Goal: Task Accomplishment & Management: Manage account settings

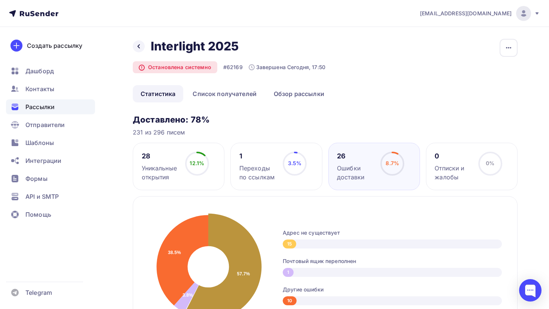
scroll to position [326, 0]
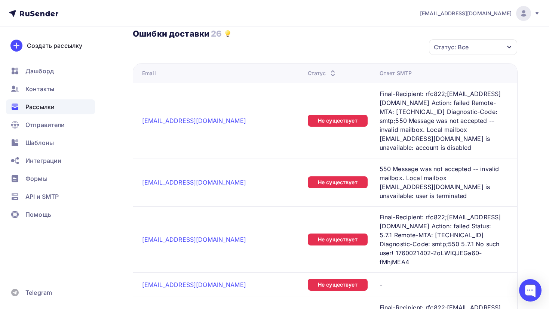
click at [475, 46] on div "Статус: Все" at bounding box center [473, 47] width 88 height 16
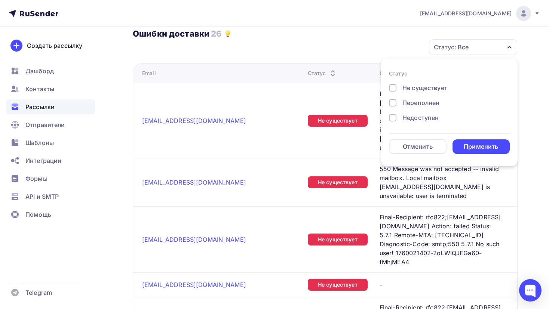
click at [417, 88] on div "Не существует" at bounding box center [424, 87] width 45 height 9
click at [410, 117] on div "Недоступен" at bounding box center [420, 117] width 36 height 9
click at [408, 101] on div "Переполнен" at bounding box center [420, 102] width 37 height 9
click at [474, 149] on div "Применить" at bounding box center [481, 146] width 34 height 9
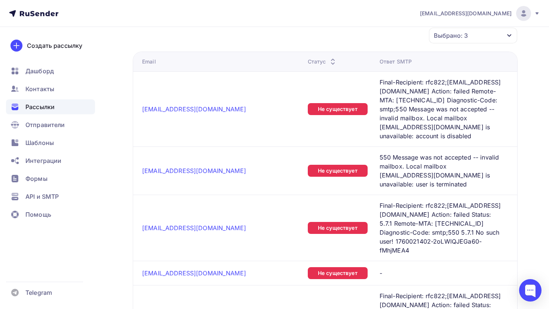
scroll to position [343, 0]
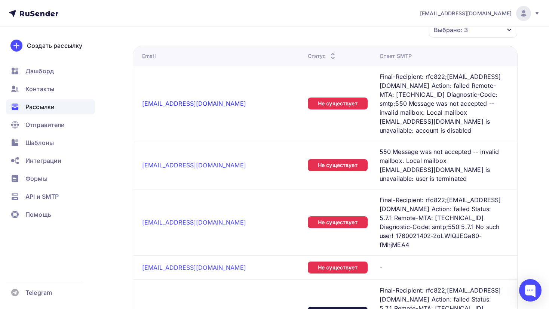
drag, startPoint x: 182, startPoint y: 91, endPoint x: 172, endPoint y: 95, distance: 11.0
click at [172, 100] on link "[EMAIL_ADDRESS][DOMAIN_NAME]" at bounding box center [194, 103] width 104 height 7
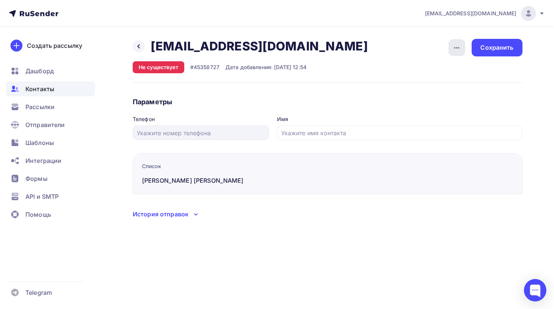
click at [451, 49] on div "button" at bounding box center [457, 47] width 17 height 17
click at [419, 71] on div "Удалить" at bounding box center [428, 70] width 72 height 9
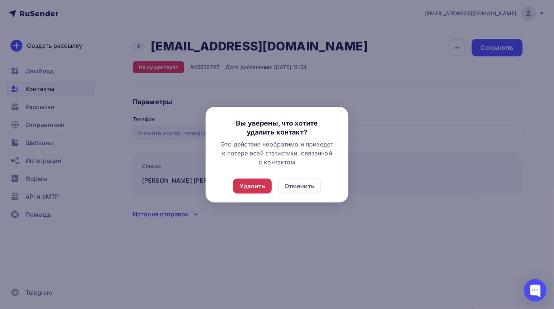
click at [253, 184] on div "Удалить" at bounding box center [252, 186] width 25 height 9
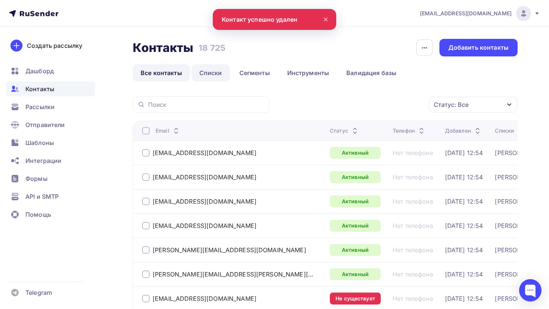
click at [205, 72] on link "Списки" at bounding box center [210, 72] width 39 height 17
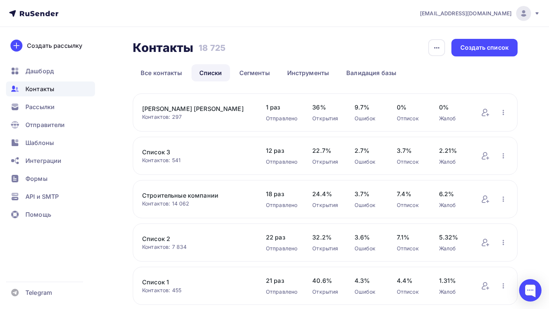
click at [169, 112] on link "[PERSON_NAME]" at bounding box center [196, 108] width 109 height 9
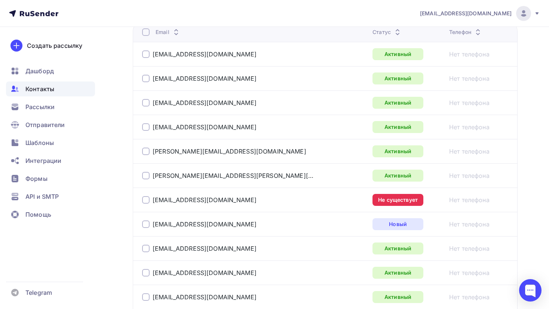
scroll to position [113, 0]
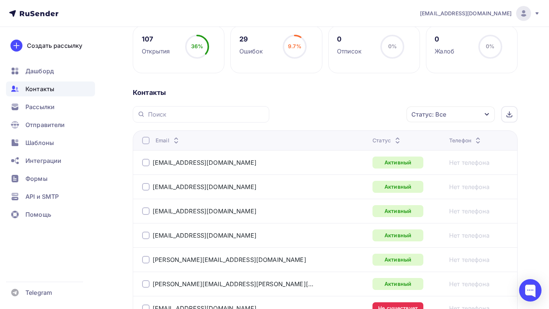
click at [447, 108] on div "Статус: Все" at bounding box center [450, 115] width 88 height 16
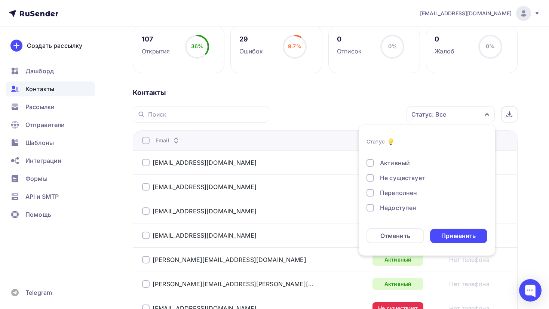
scroll to position [10, 0]
click at [386, 176] on div "Не существует" at bounding box center [402, 176] width 45 height 9
click at [385, 191] on div "Переполнен" at bounding box center [398, 191] width 37 height 9
click at [384, 206] on div "Недоступен" at bounding box center [398, 206] width 36 height 9
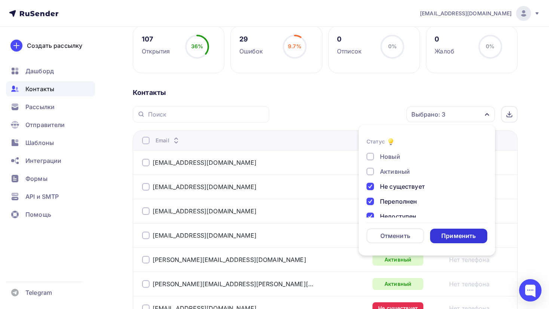
click at [439, 235] on div "Применить" at bounding box center [459, 236] width 58 height 15
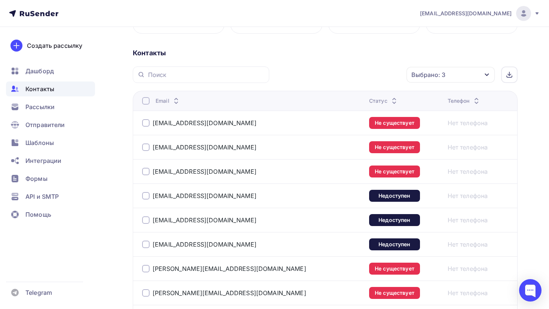
scroll to position [153, 0]
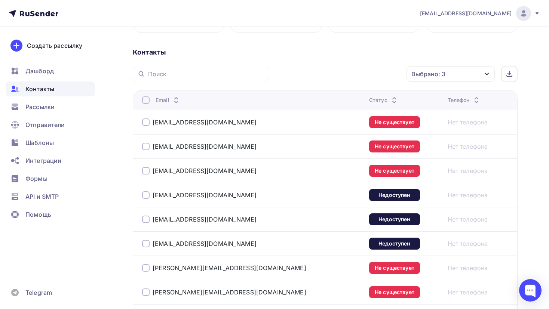
click at [146, 121] on div at bounding box center [145, 122] width 7 height 7
click at [145, 101] on div at bounding box center [145, 99] width 7 height 7
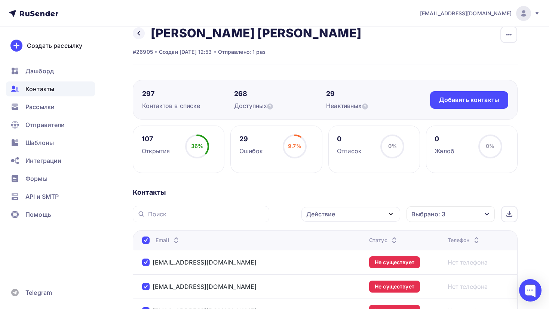
scroll to position [0, 0]
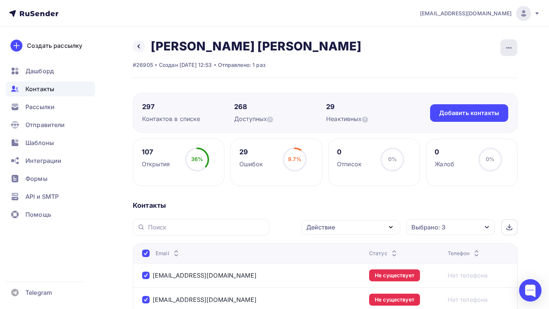
click at [513, 44] on icon "button" at bounding box center [508, 47] width 9 height 9
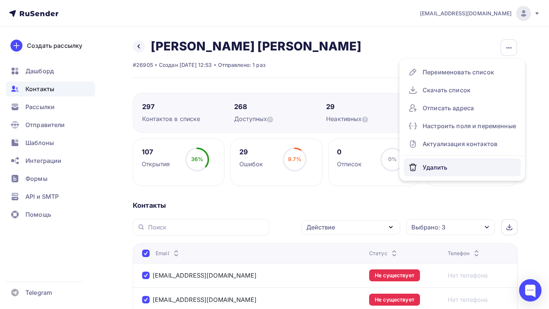
click at [432, 163] on div "Удалить" at bounding box center [462, 168] width 108 height 12
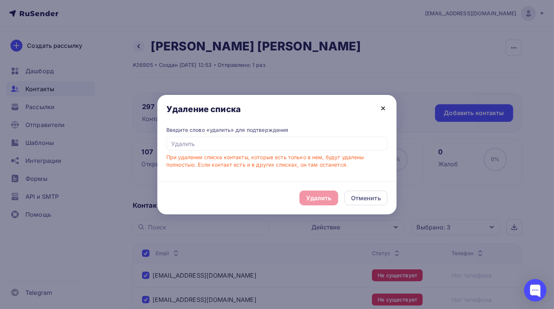
click at [381, 105] on icon at bounding box center [383, 108] width 9 height 9
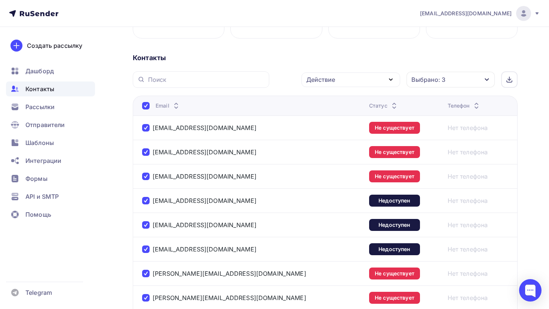
scroll to position [148, 0]
click at [166, 131] on div "[EMAIL_ADDRESS][DOMAIN_NAME]" at bounding box center [235, 128] width 187 height 12
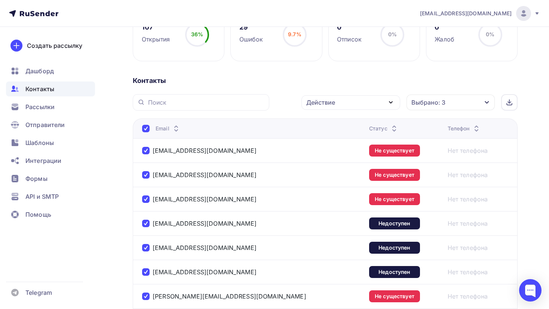
scroll to position [126, 0]
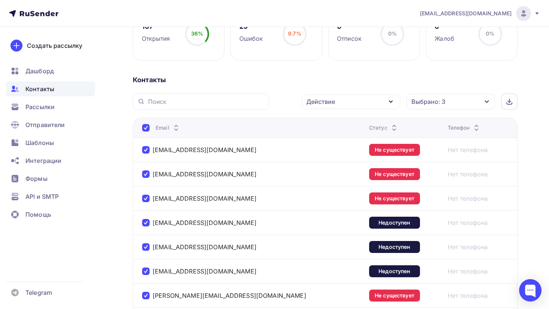
click at [392, 102] on icon "button" at bounding box center [390, 101] width 9 height 9
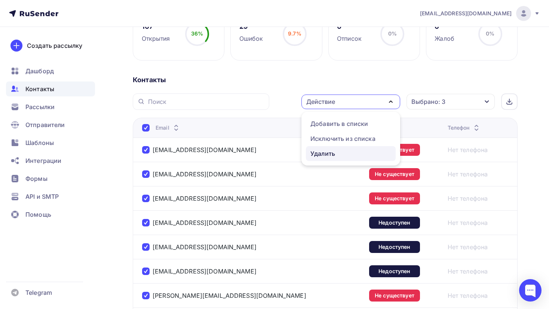
click at [338, 150] on div "Удалить" at bounding box center [350, 153] width 81 height 9
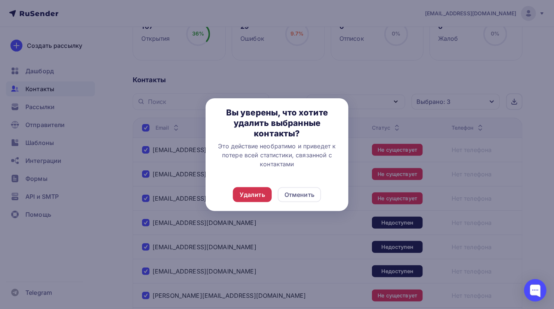
click at [253, 196] on div "Удалить" at bounding box center [252, 194] width 25 height 9
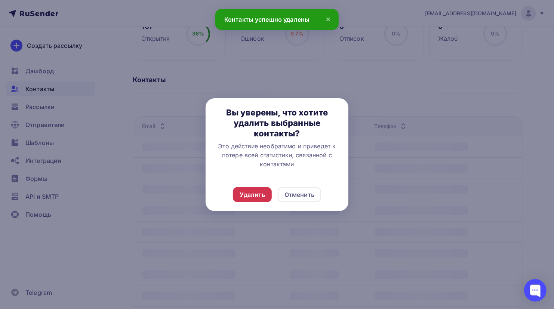
click at [258, 195] on div "Удалить" at bounding box center [252, 194] width 25 height 9
click at [299, 193] on div "Отменить" at bounding box center [300, 194] width 30 height 9
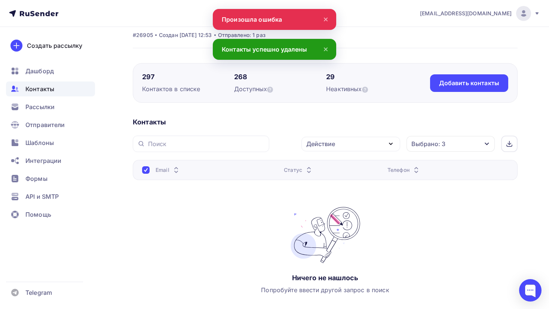
scroll to position [30, 0]
click at [444, 139] on div "Выбрано: 3" at bounding box center [450, 144] width 88 height 16
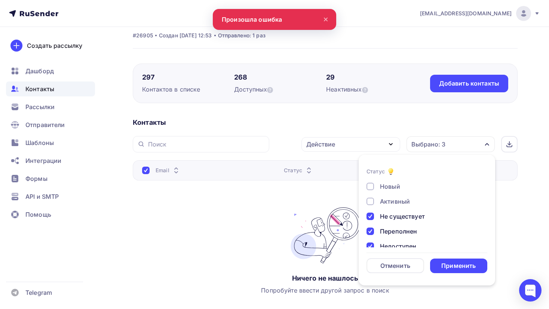
click at [392, 217] on div "Не существует" at bounding box center [402, 216] width 45 height 9
click at [390, 234] on div "Переполнен" at bounding box center [398, 231] width 37 height 9
click at [387, 242] on div "Недоступен" at bounding box center [398, 246] width 36 height 9
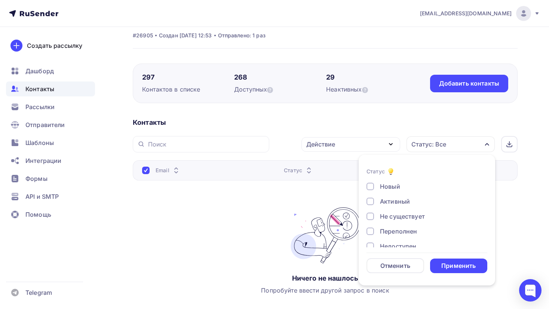
click at [381, 192] on div "Новый Активный Не существует Переполнен Недоступен Отписан Отписан вручную [GEO…" at bounding box center [426, 239] width 121 height 114
click at [378, 190] on div "Новый" at bounding box center [422, 186] width 112 height 9
click at [456, 262] on div "Применить" at bounding box center [458, 266] width 34 height 9
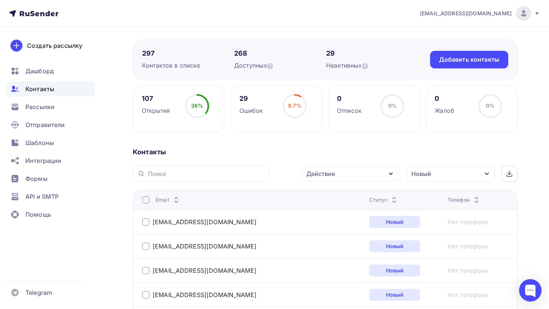
scroll to position [0, 0]
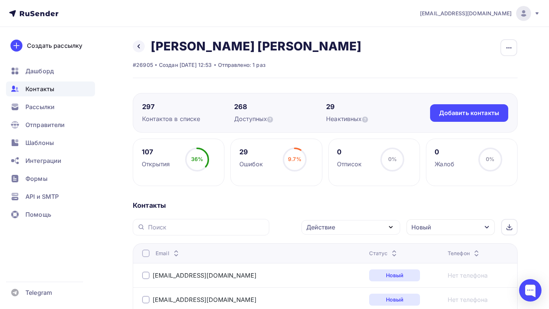
click at [143, 249] on th "Email" at bounding box center [249, 253] width 233 height 20
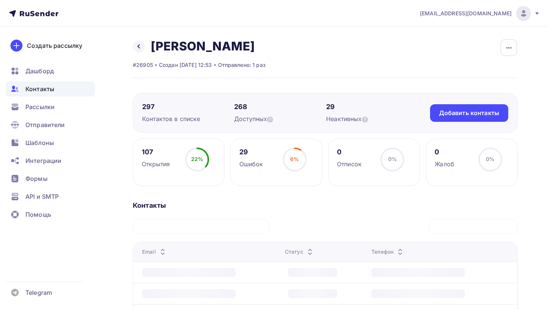
scroll to position [74, 0]
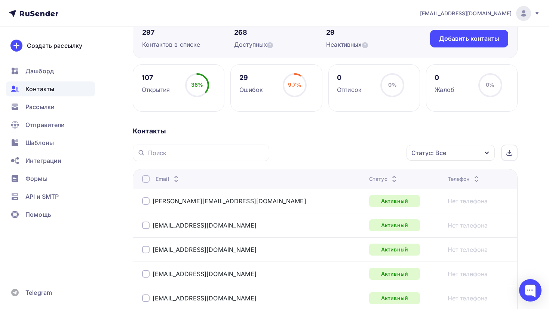
click at [465, 148] on div "Статус: Все" at bounding box center [450, 153] width 88 height 16
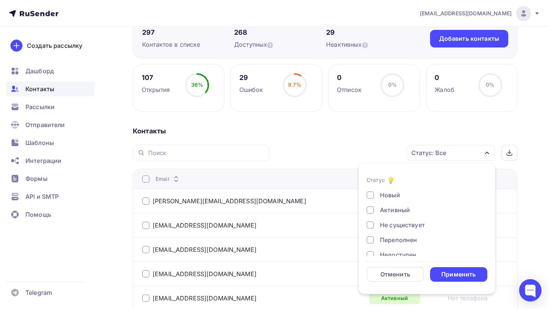
click at [388, 224] on div "Не существует" at bounding box center [402, 225] width 45 height 9
click at [388, 234] on div "Новый Активный Не существует Переполнен Недоступен Отписан Отписан вручную [GEO…" at bounding box center [426, 248] width 121 height 114
click at [388, 241] on div "Переполнен" at bounding box center [398, 240] width 37 height 9
click at [385, 250] on div "Недоступен" at bounding box center [398, 254] width 36 height 9
click at [450, 268] on div "Применить" at bounding box center [459, 274] width 58 height 15
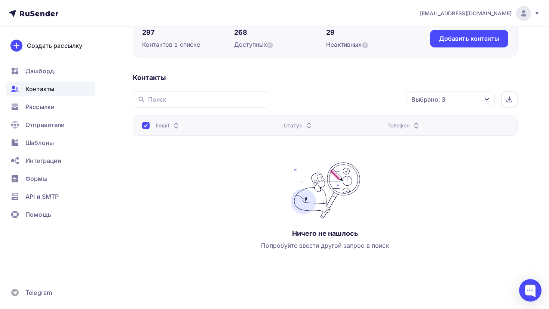
click at [443, 98] on div "Выбрано: 3" at bounding box center [428, 99] width 34 height 9
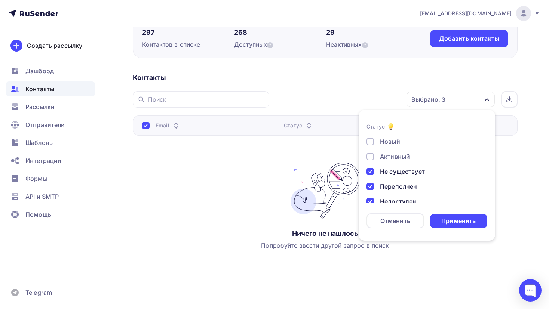
click at [389, 166] on div "Новый Активный Не существует Переполнен Недоступен Отписан Отписан вручную [GEO…" at bounding box center [426, 194] width 121 height 114
click at [388, 169] on div "Не существует" at bounding box center [402, 171] width 45 height 9
click at [384, 187] on div "Переполнен" at bounding box center [398, 186] width 37 height 9
click at [380, 194] on div "Новый Активный Не существует Переполнен Недоступен Отписан Отписан вручную Жало…" at bounding box center [426, 194] width 121 height 114
click at [366, 201] on div at bounding box center [369, 201] width 7 height 7
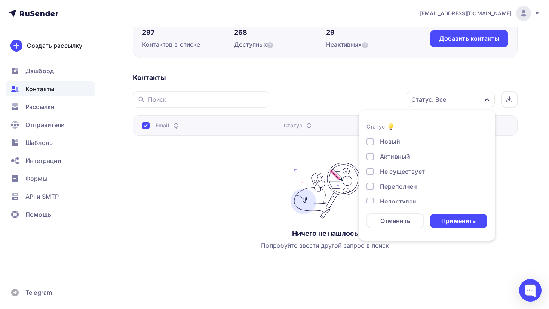
scroll to position [0, 0]
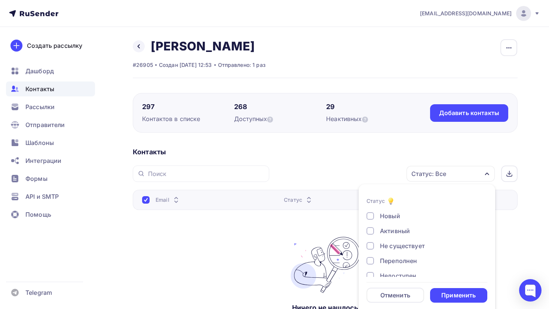
click at [375, 218] on div "Новый" at bounding box center [422, 216] width 112 height 9
click at [447, 290] on div "Применить" at bounding box center [459, 295] width 58 height 15
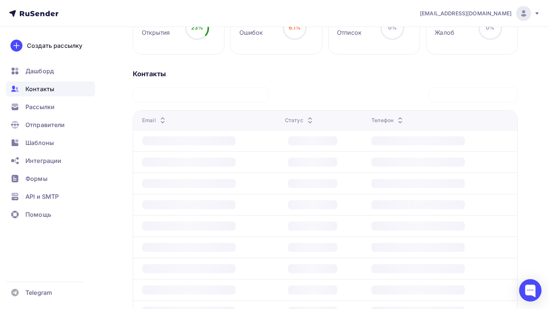
scroll to position [132, 0]
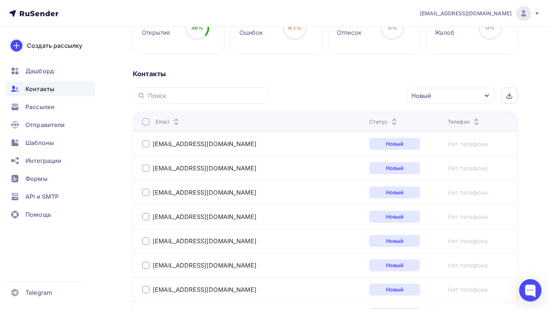
click at [144, 118] on div at bounding box center [145, 121] width 7 height 7
click at [384, 96] on div "Действие" at bounding box center [350, 96] width 99 height 15
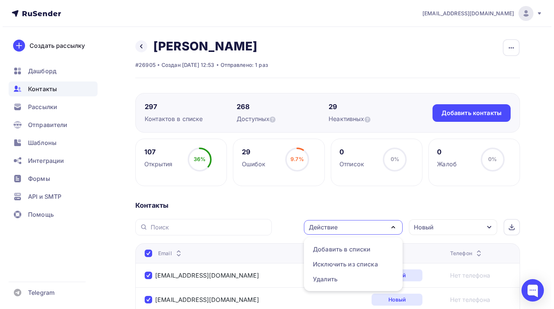
scroll to position [0, 0]
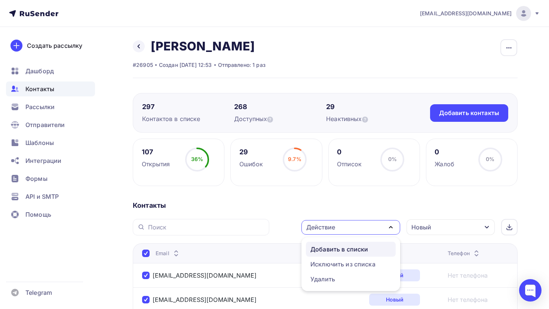
click at [369, 245] on div "Добавить в списки" at bounding box center [350, 249] width 81 height 9
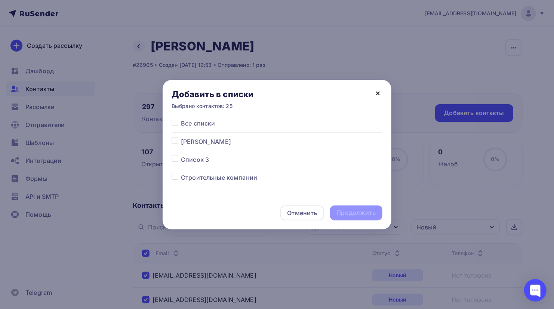
click at [378, 89] on icon at bounding box center [377, 93] width 9 height 9
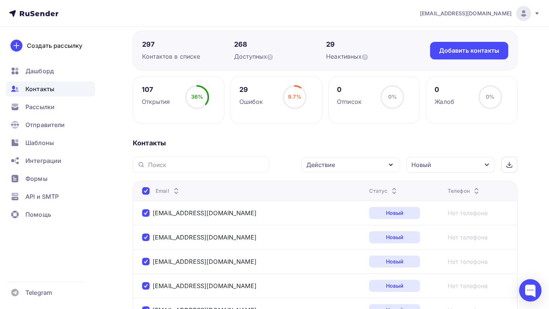
scroll to position [63, 0]
click at [52, 106] on span "Рассылки" at bounding box center [39, 106] width 29 height 9
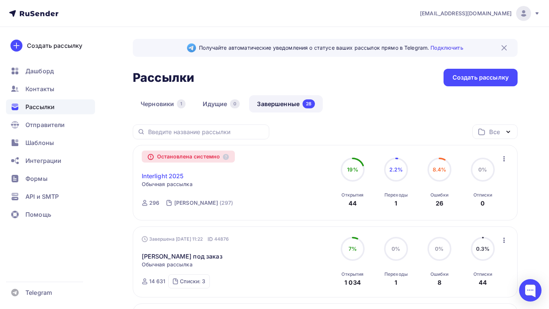
click at [166, 176] on link "Interlight 2025" at bounding box center [163, 176] width 42 height 9
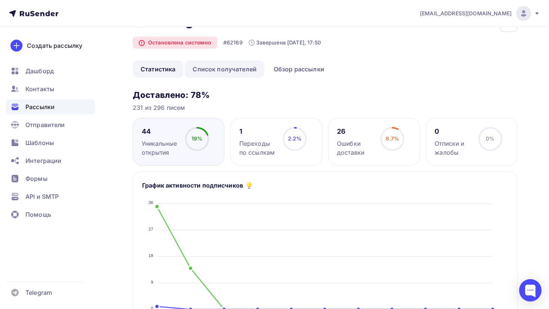
scroll to position [23, 0]
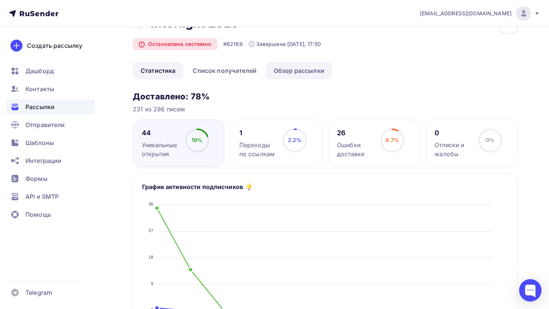
click at [278, 75] on link "Обзор рассылки" at bounding box center [299, 70] width 66 height 17
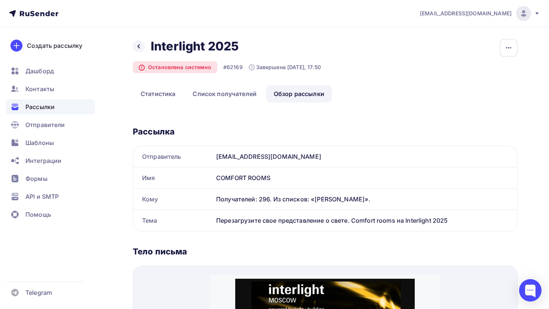
click at [55, 105] on div "Рассылки" at bounding box center [50, 106] width 89 height 15
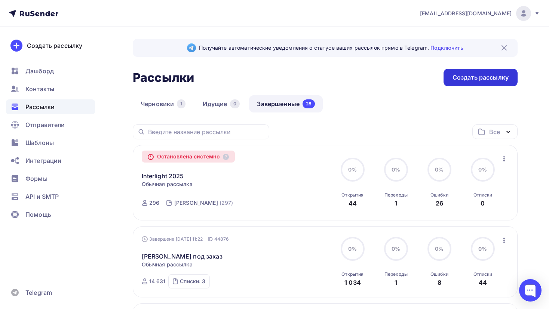
click at [462, 79] on div "Создать рассылку" at bounding box center [480, 77] width 56 height 9
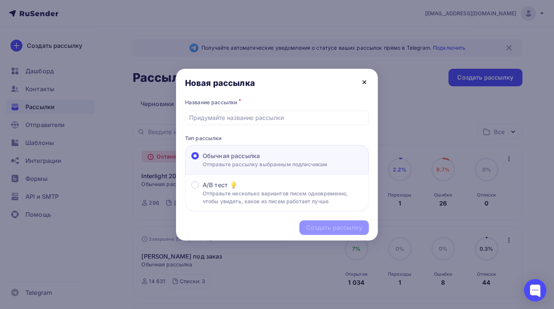
click at [364, 80] on icon at bounding box center [364, 82] width 9 height 9
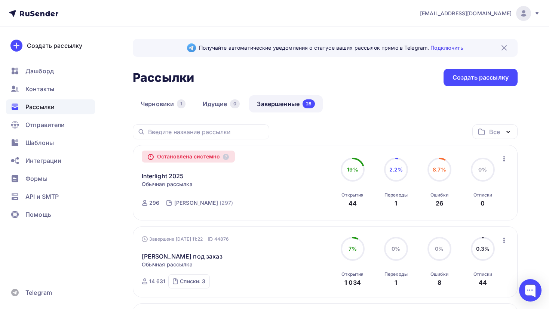
click at [502, 155] on icon "button" at bounding box center [503, 158] width 9 height 9
click at [486, 176] on div "Копировать в новую" at bounding box center [469, 177] width 77 height 9
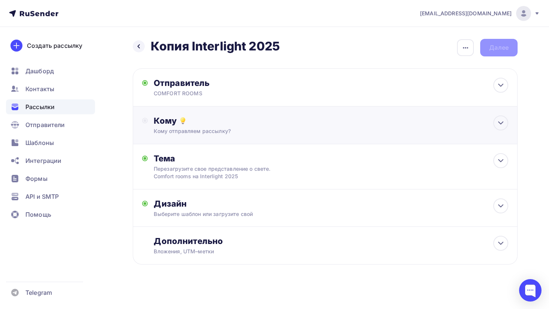
click at [336, 122] on div "Кому" at bounding box center [331, 121] width 354 height 10
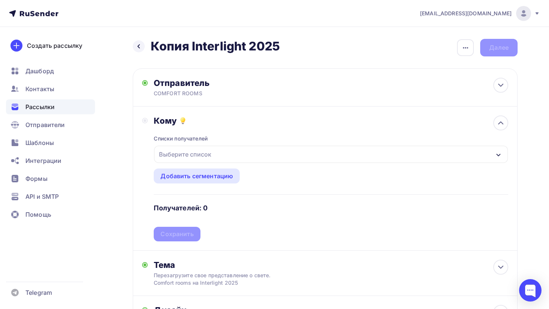
click at [263, 153] on div "Выберите список" at bounding box center [331, 154] width 354 height 17
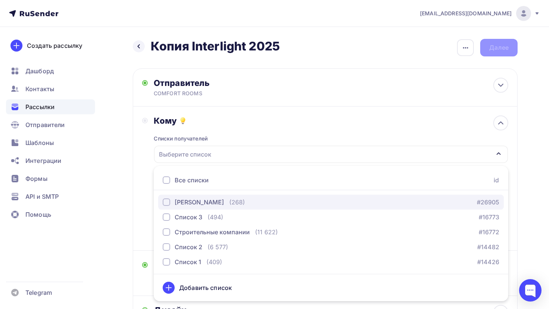
click at [231, 205] on div "Грудницкая Ольга (268)" at bounding box center [204, 202] width 82 height 9
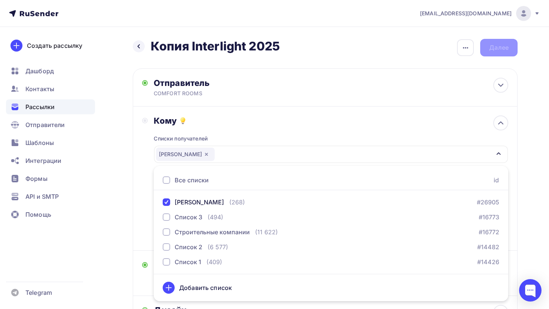
click at [532, 176] on div "Назад Копия Interlight 2025 Копия Interlight 2025 Закончить позже Переименовать…" at bounding box center [274, 223] width 549 height 393
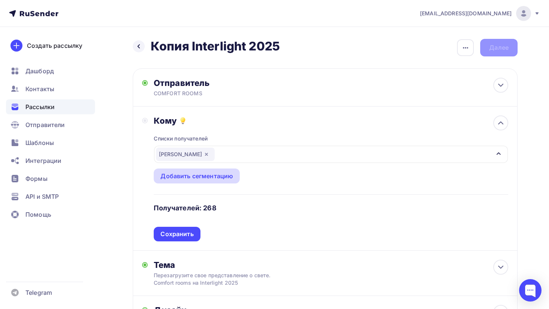
click at [184, 176] on div "Добавить сегментацию" at bounding box center [196, 176] width 73 height 9
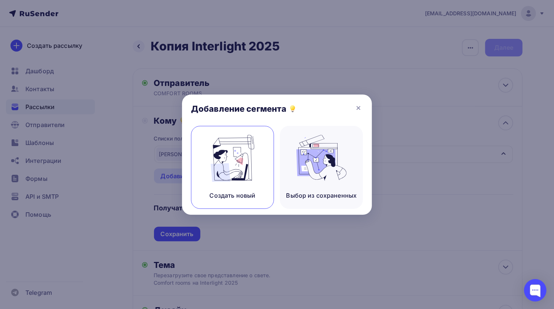
click at [237, 143] on img at bounding box center [232, 158] width 50 height 47
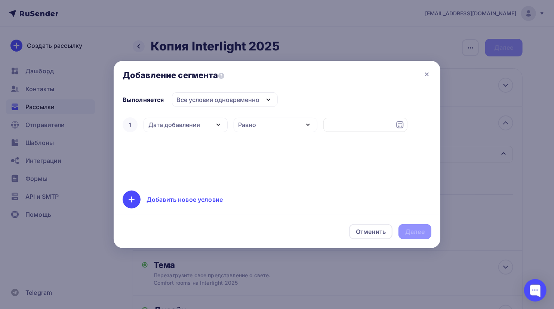
click at [218, 123] on icon "button" at bounding box center [218, 124] width 9 height 9
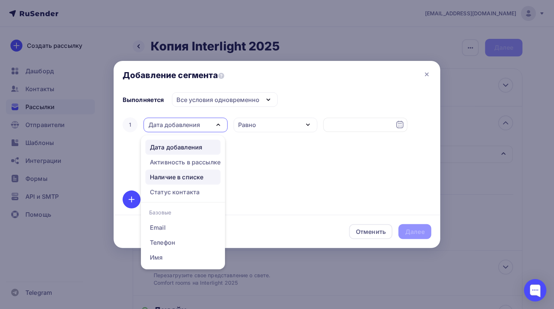
click at [199, 177] on div "Наличие в списке" at bounding box center [176, 177] width 53 height 9
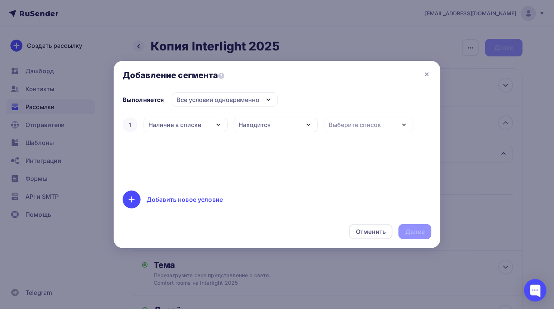
click at [260, 97] on div "Все условия одновременно" at bounding box center [225, 99] width 106 height 15
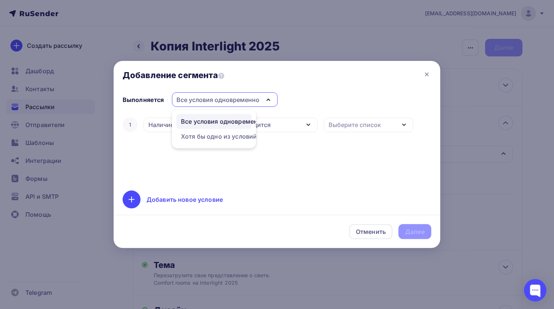
click at [260, 98] on div "Все условия одновременно" at bounding box center [225, 99] width 106 height 15
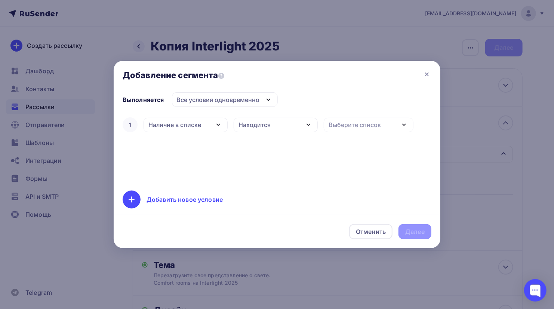
click at [421, 71] on div "Добавление сегмента" at bounding box center [277, 76] width 327 height 31
click at [424, 74] on icon at bounding box center [426, 74] width 9 height 9
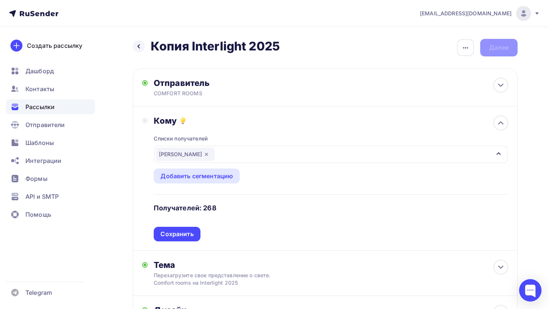
click at [210, 151] on div "[PERSON_NAME] [PERSON_NAME]" at bounding box center [185, 154] width 59 height 13
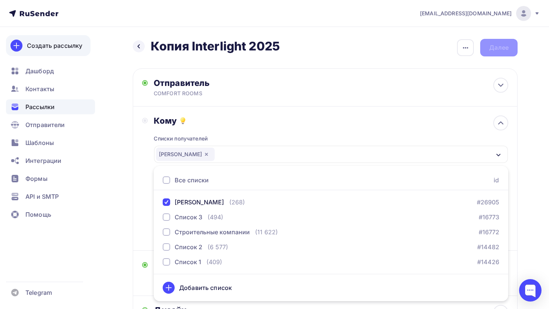
click at [43, 46] on div "Создать рассылку" at bounding box center [54, 45] width 55 height 9
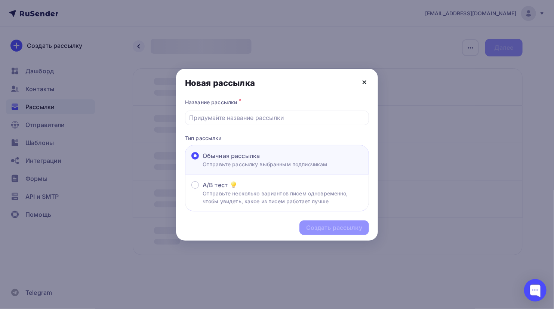
click at [362, 78] on icon at bounding box center [364, 82] width 9 height 9
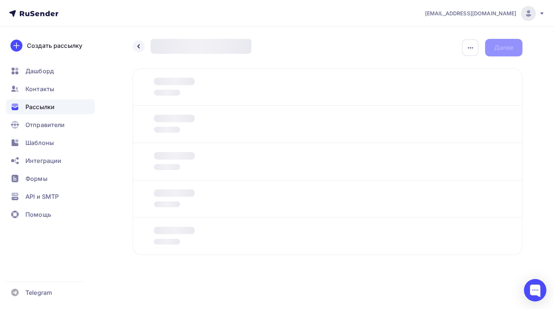
click at [48, 15] on icon at bounding box center [47, 13] width 4 height 5
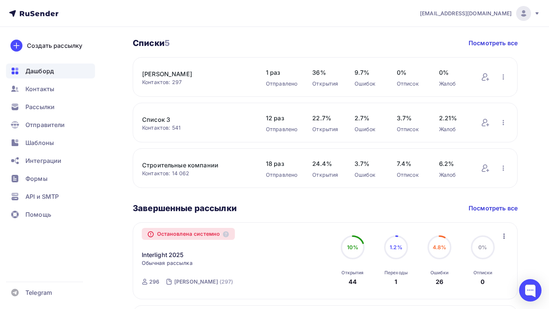
scroll to position [260, 0]
click at [50, 87] on span "Контакты" at bounding box center [39, 88] width 29 height 9
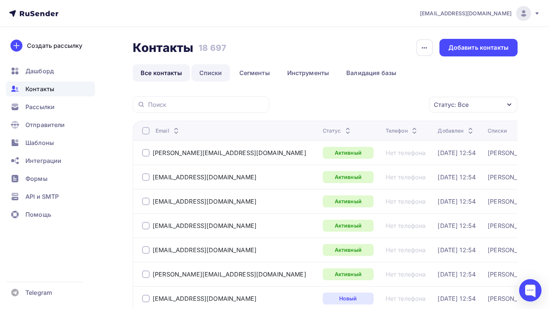
click at [212, 75] on link "Списки" at bounding box center [210, 72] width 39 height 17
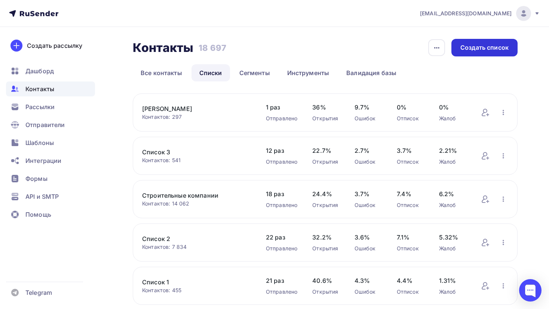
click at [462, 43] on div "Создать список" at bounding box center [484, 47] width 48 height 9
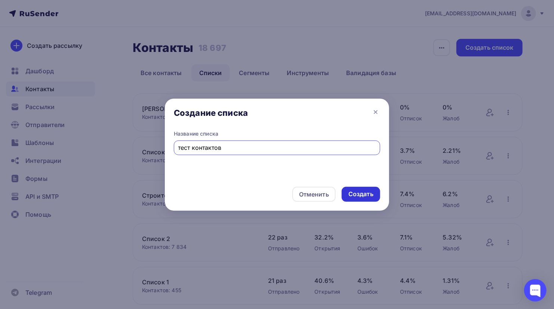
type input "тест контактов"
click at [362, 189] on div "Создать" at bounding box center [361, 194] width 39 height 15
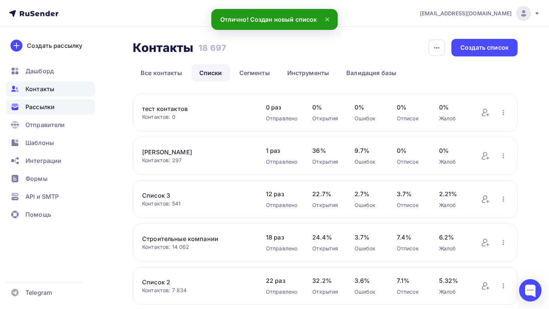
click at [51, 105] on span "Рассылки" at bounding box center [39, 106] width 29 height 9
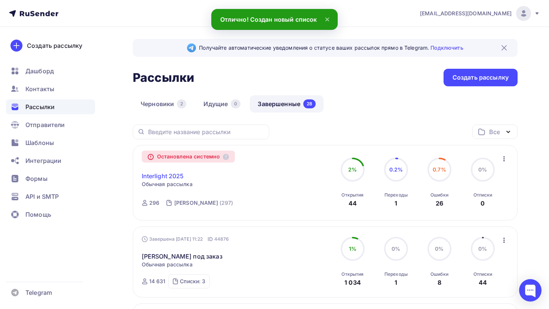
click at [167, 179] on link "Interlight 2025" at bounding box center [163, 176] width 42 height 9
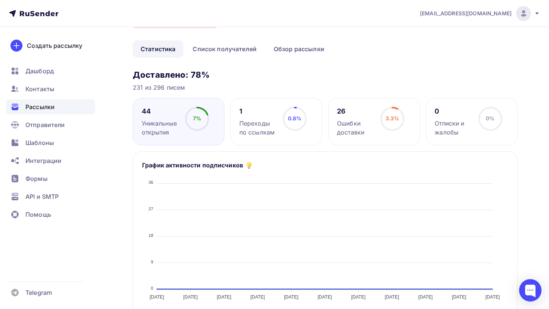
scroll to position [45, 0]
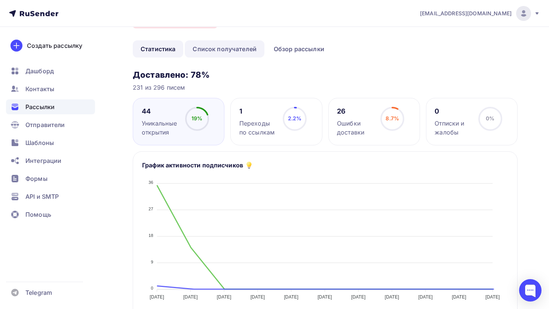
click at [245, 48] on link "Список получателей" at bounding box center [225, 48] width 80 height 17
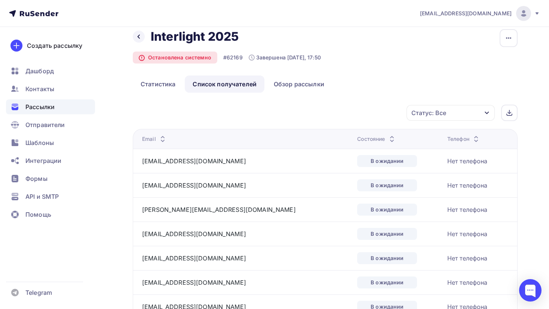
scroll to position [6, 0]
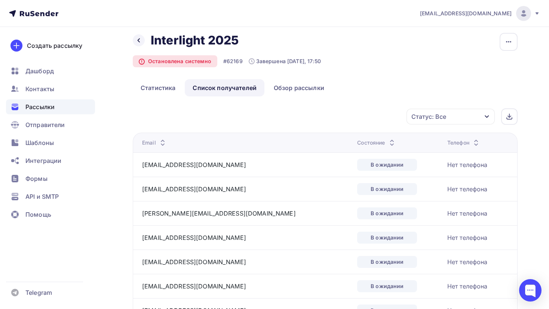
click at [476, 114] on div "Статус: Все" at bounding box center [450, 117] width 88 height 16
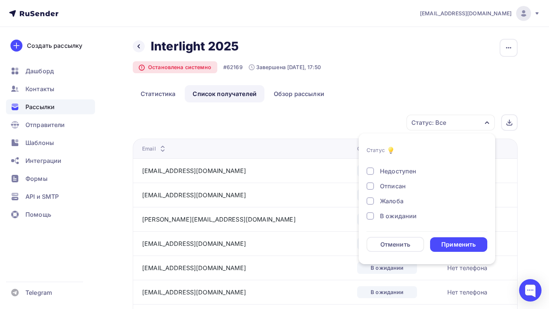
scroll to position [0, 0]
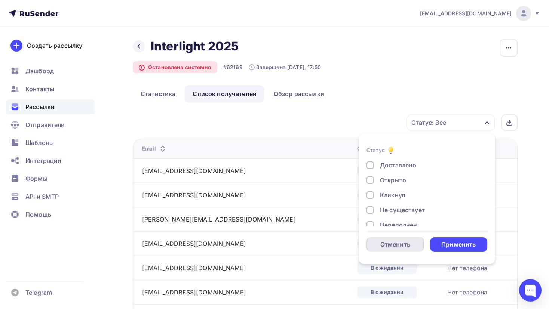
click at [396, 243] on div "Отменить" at bounding box center [395, 244] width 30 height 9
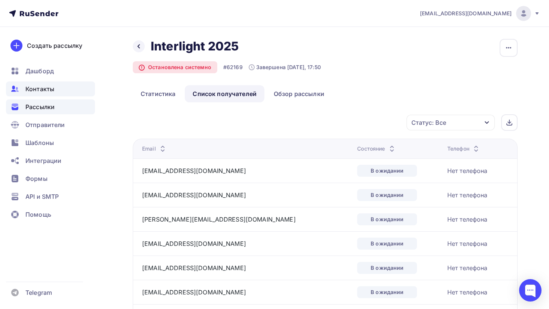
click at [58, 84] on div "Контакты" at bounding box center [50, 89] width 89 height 15
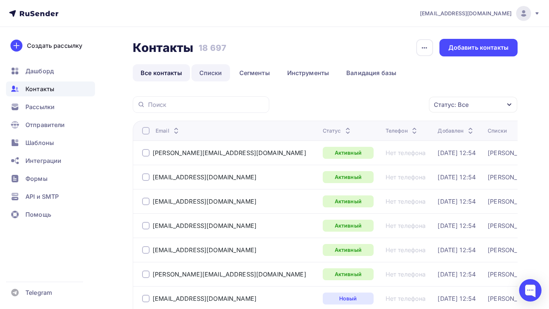
click at [212, 71] on link "Списки" at bounding box center [210, 72] width 39 height 17
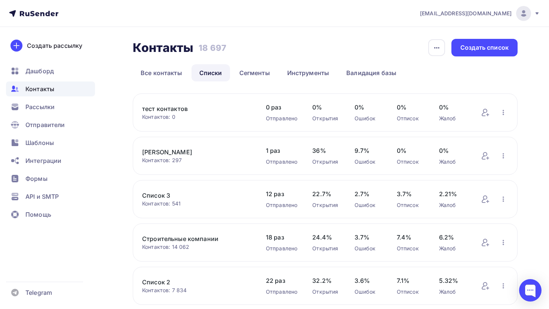
click at [169, 149] on link "[PERSON_NAME] [PERSON_NAME]" at bounding box center [196, 152] width 109 height 9
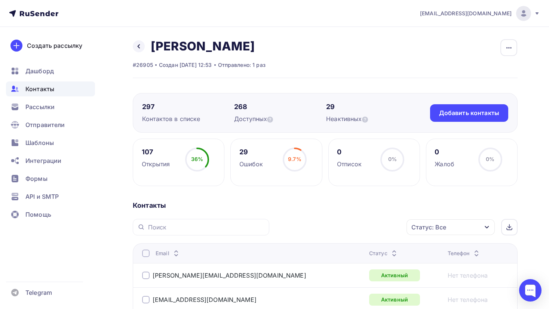
scroll to position [92, 0]
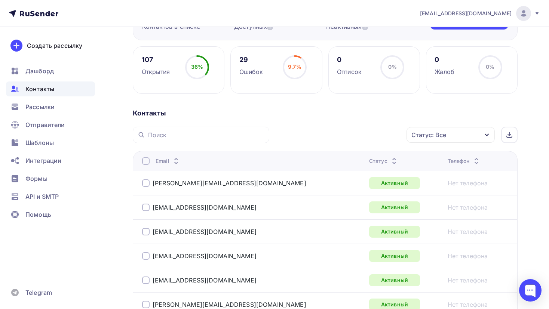
click at [462, 142] on div "Статус: Все" at bounding box center [450, 135] width 88 height 16
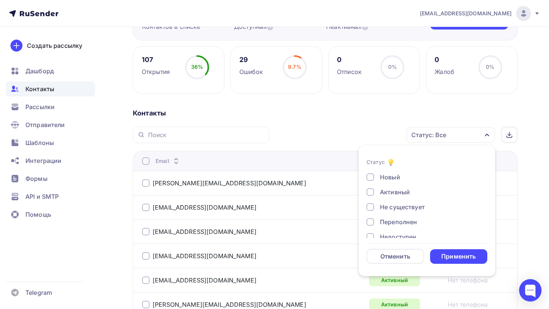
click at [399, 178] on div "Новый" at bounding box center [390, 177] width 20 height 9
click at [448, 259] on div "Применить" at bounding box center [458, 256] width 34 height 9
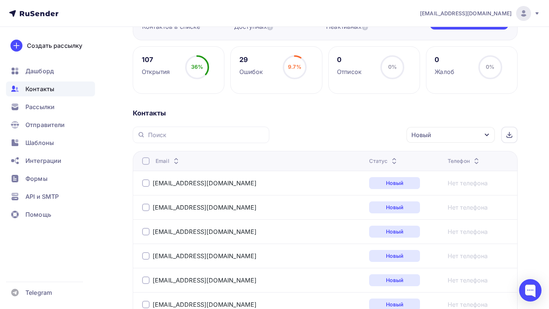
click at [144, 162] on div at bounding box center [145, 160] width 7 height 7
click at [341, 138] on div "Действие" at bounding box center [350, 135] width 99 height 15
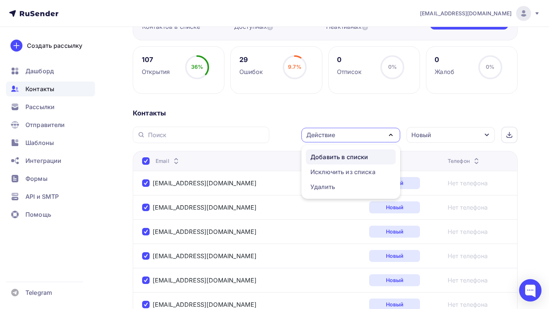
click at [340, 162] on link "Добавить в списки" at bounding box center [351, 157] width 90 height 15
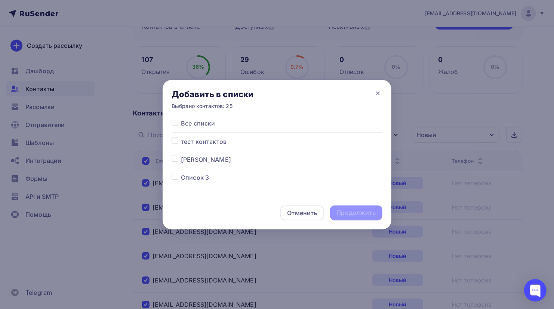
click at [198, 145] on span "тест контактов" at bounding box center [204, 141] width 46 height 9
click at [181, 137] on label at bounding box center [181, 137] width 0 height 0
click at [176, 142] on input "checkbox" at bounding box center [175, 140] width 7 height 7
checkbox input "true"
click at [344, 214] on div "Продолжить" at bounding box center [356, 213] width 39 height 9
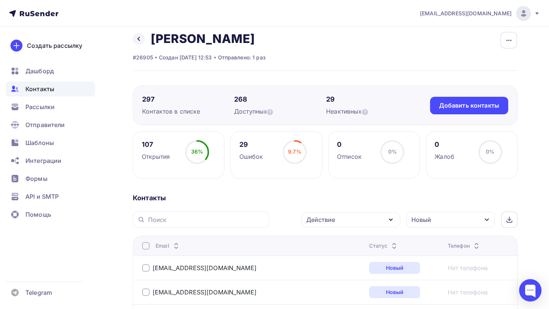
scroll to position [0, 0]
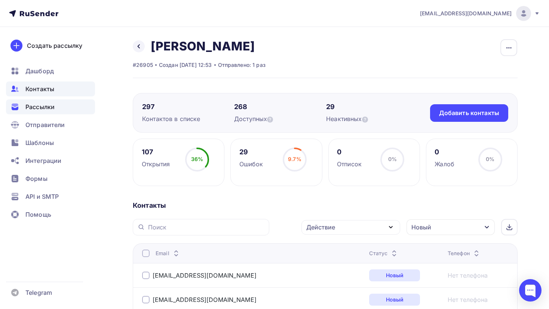
click at [44, 107] on span "Рассылки" at bounding box center [39, 106] width 29 height 9
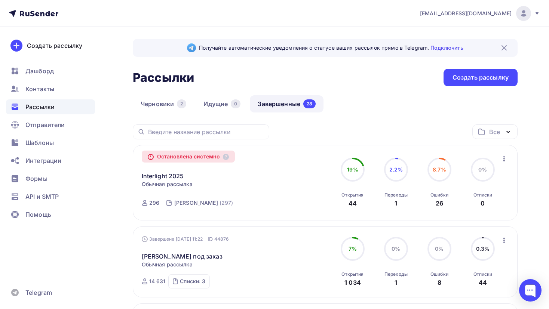
click at [505, 156] on icon "button" at bounding box center [503, 158] width 9 height 9
click at [477, 176] on div "Копировать в новую" at bounding box center [469, 177] width 77 height 9
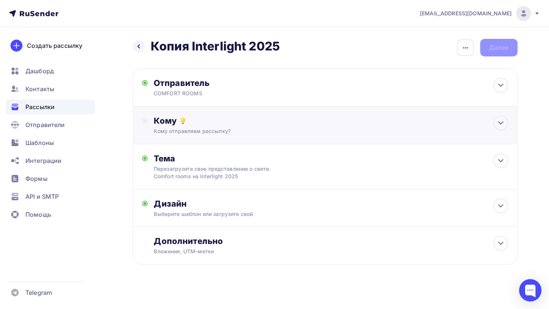
click at [218, 126] on div "Кому Кому отправляем рассылку? Списки получателей Выберите список Все списки id…" at bounding box center [331, 125] width 354 height 19
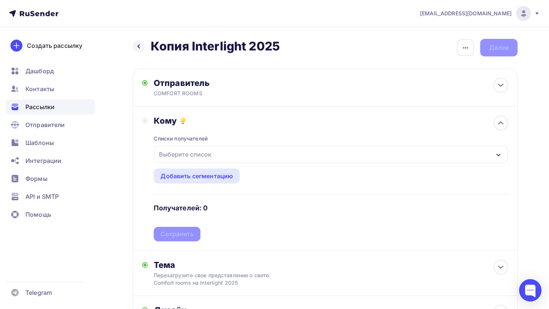
click at [199, 155] on div "Выберите список" at bounding box center [185, 154] width 58 height 13
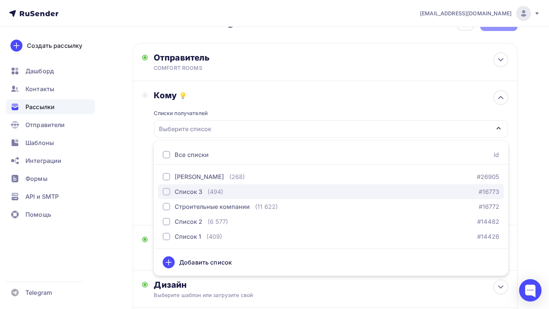
scroll to position [36, 0]
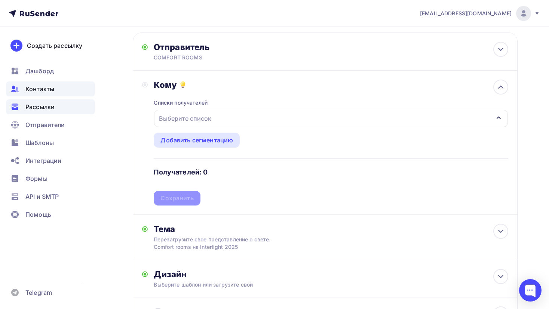
click at [50, 92] on span "Контакты" at bounding box center [39, 88] width 29 height 9
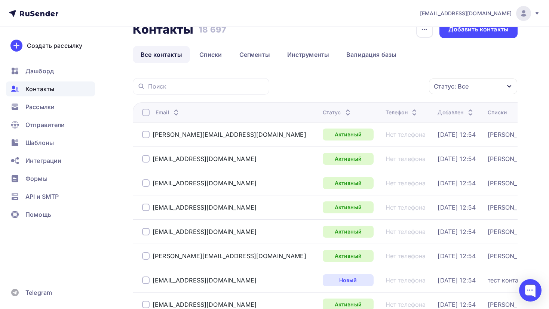
scroll to position [20, 0]
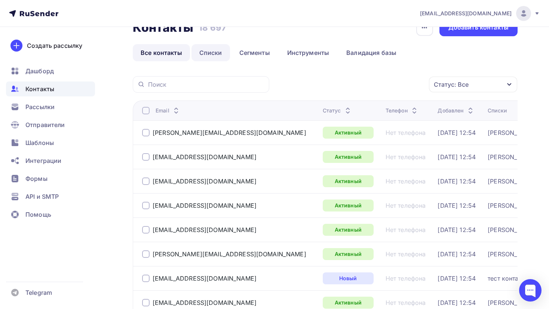
click at [215, 54] on link "Списки" at bounding box center [210, 52] width 39 height 17
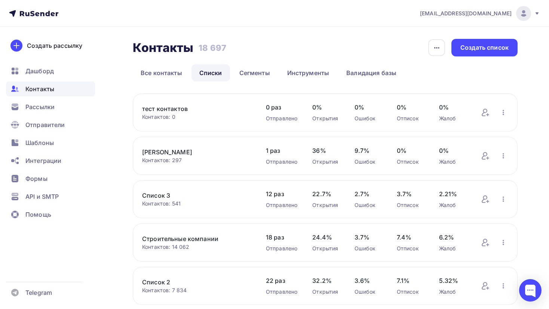
click at [169, 111] on link "тест контактов" at bounding box center [196, 108] width 109 height 9
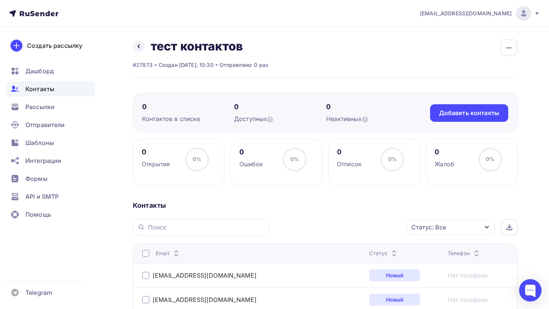
click at [145, 258] on th "Email" at bounding box center [249, 253] width 233 height 20
click at [145, 254] on div at bounding box center [145, 253] width 7 height 7
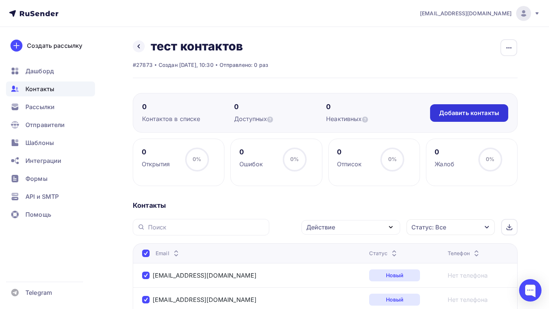
click at [468, 112] on div "Добавить контакты" at bounding box center [469, 113] width 60 height 9
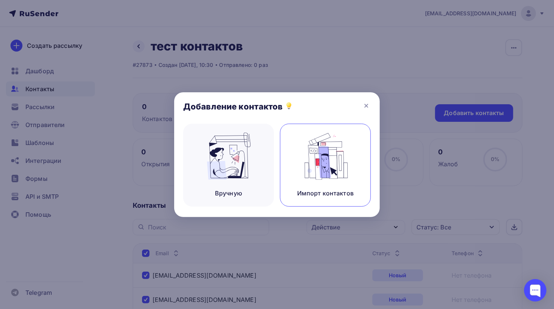
click at [346, 160] on img at bounding box center [326, 156] width 50 height 47
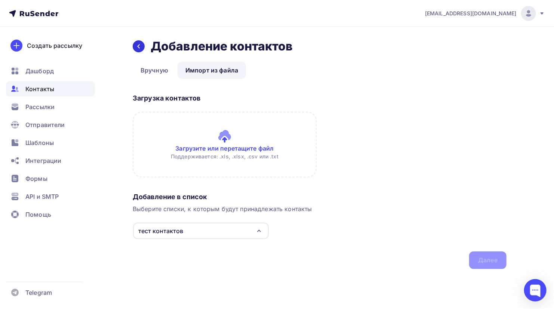
click at [135, 50] on div at bounding box center [139, 46] width 12 height 12
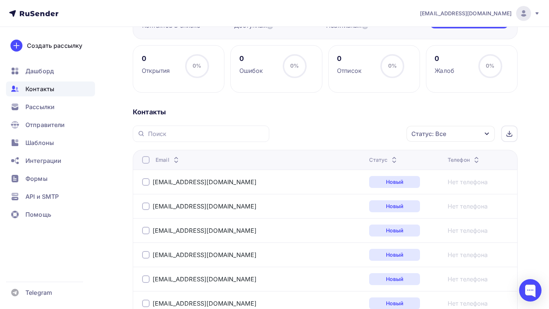
scroll to position [94, 0]
click at [511, 130] on icon at bounding box center [509, 133] width 6 height 6
click at [145, 161] on div at bounding box center [145, 159] width 7 height 7
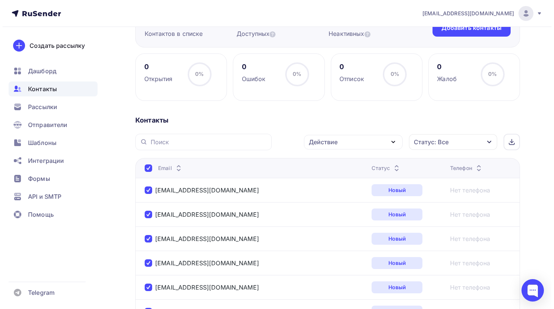
scroll to position [101, 0]
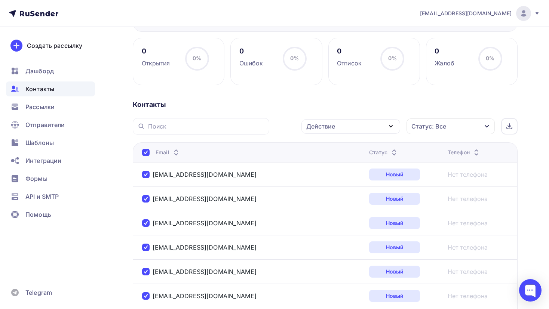
click at [326, 130] on div "Действие" at bounding box center [320, 126] width 29 height 9
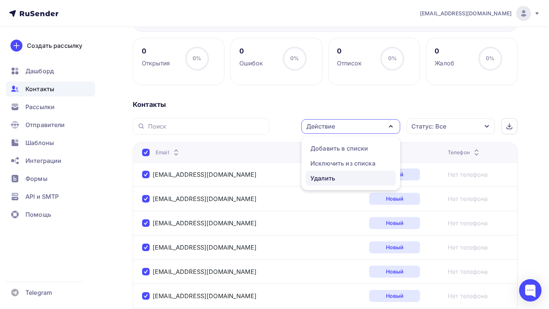
click at [330, 175] on div "Удалить" at bounding box center [322, 178] width 25 height 9
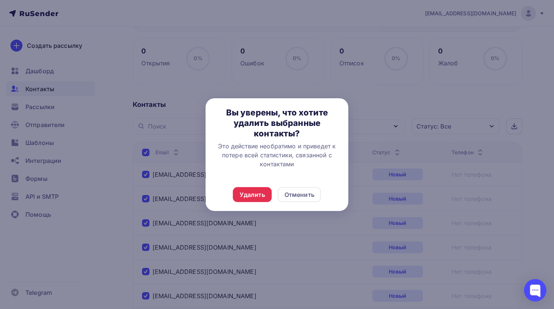
click at [242, 202] on div "Удалить Отменить" at bounding box center [277, 194] width 143 height 33
click at [243, 200] on div "Удалить" at bounding box center [252, 194] width 39 height 15
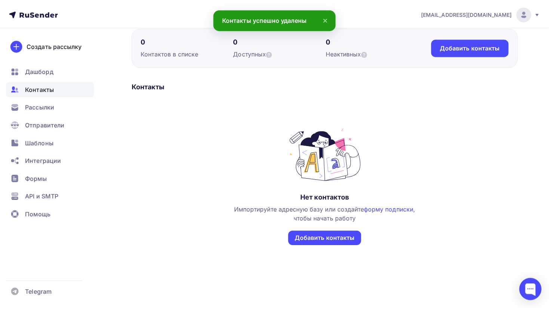
scroll to position [65, 0]
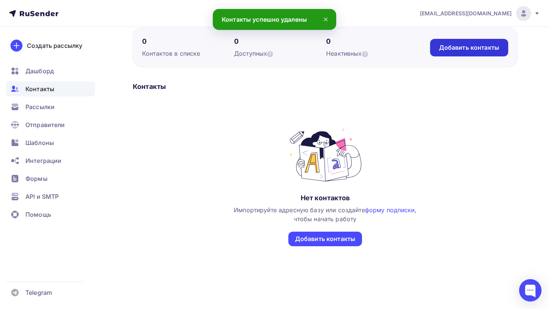
click at [445, 44] on div "Добавить контакты" at bounding box center [469, 47] width 60 height 9
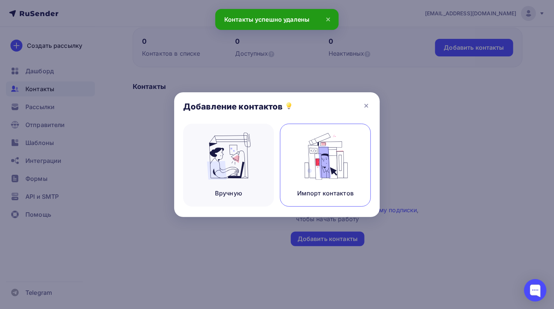
click at [306, 164] on img at bounding box center [326, 156] width 50 height 47
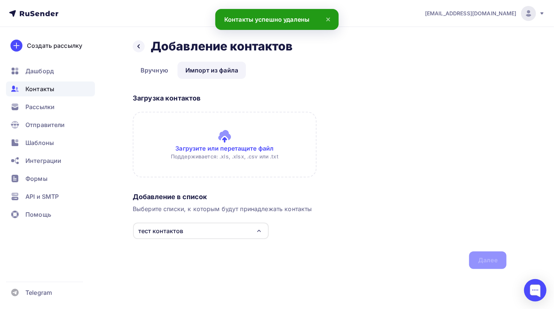
click at [227, 144] on input "file" at bounding box center [225, 145] width 184 height 66
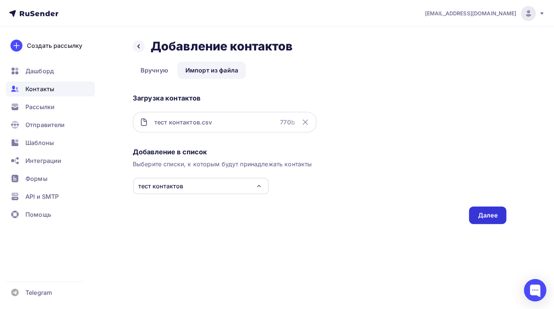
click at [486, 210] on div "Далее" at bounding box center [487, 216] width 37 height 18
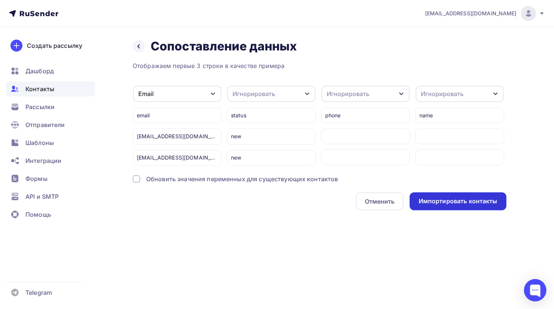
click at [448, 200] on div "Импортировать контакты" at bounding box center [458, 201] width 79 height 9
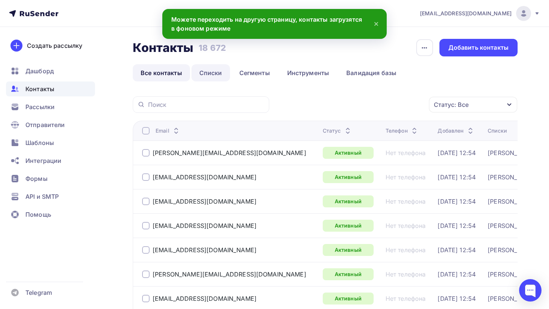
click at [218, 72] on link "Списки" at bounding box center [210, 72] width 39 height 17
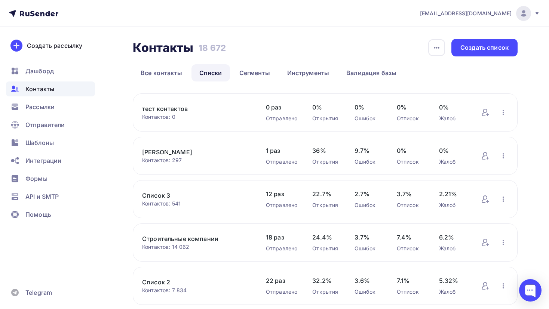
click at [175, 108] on link "тест контактов" at bounding box center [196, 108] width 109 height 9
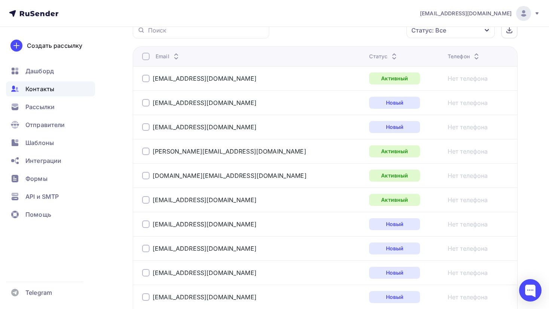
scroll to position [197, 0]
click at [147, 79] on div at bounding box center [145, 78] width 7 height 7
click at [142, 150] on td "anton@millenium-project.ru" at bounding box center [249, 151] width 233 height 24
click at [143, 150] on div at bounding box center [145, 151] width 7 height 7
click at [146, 176] on div at bounding box center [145, 175] width 7 height 7
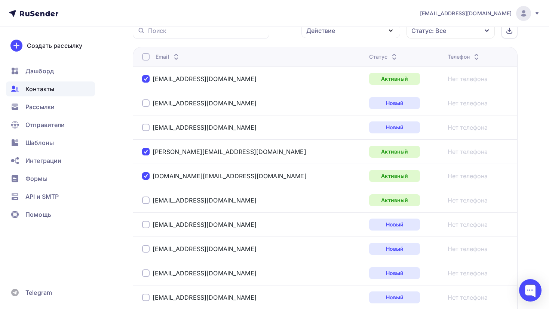
click at [145, 201] on div at bounding box center [145, 200] width 7 height 7
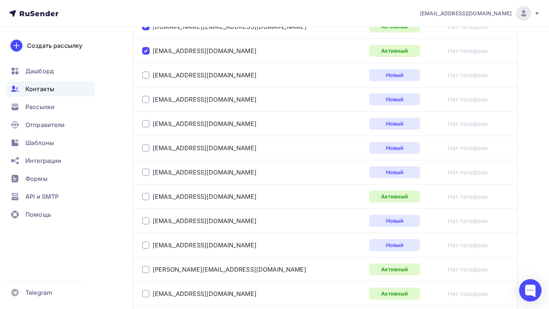
scroll to position [375, 0]
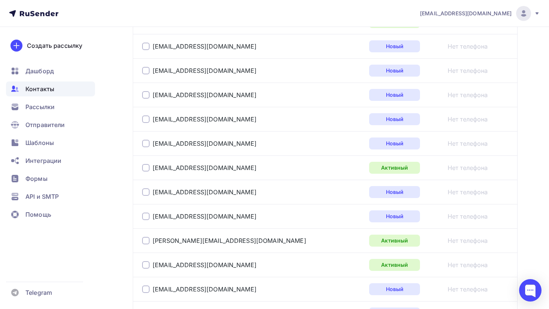
click at [147, 169] on div at bounding box center [145, 167] width 7 height 7
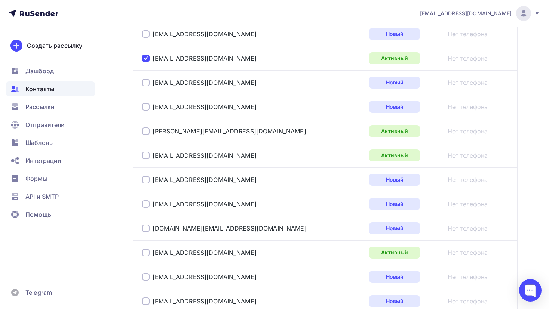
scroll to position [485, 0]
click at [144, 127] on div at bounding box center [145, 130] width 7 height 7
click at [145, 154] on div at bounding box center [145, 154] width 7 height 7
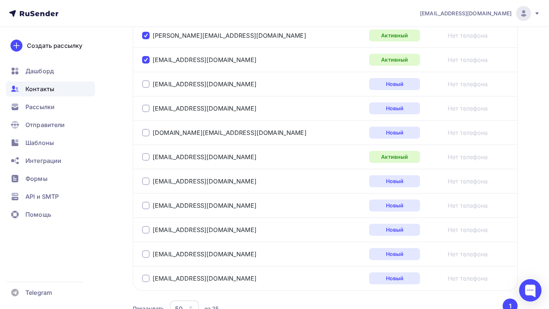
scroll to position [586, 0]
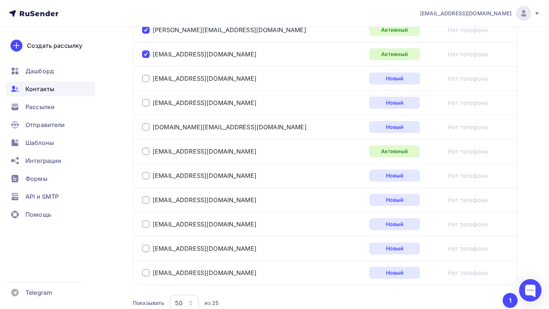
click at [143, 148] on div at bounding box center [145, 151] width 7 height 7
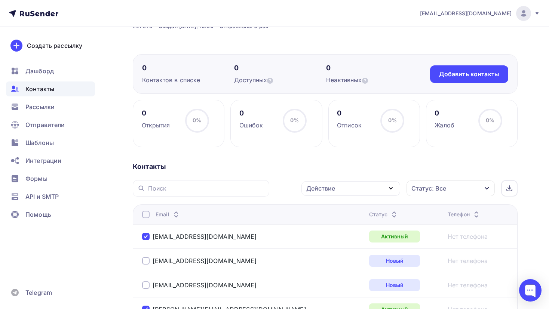
scroll to position [18, 0]
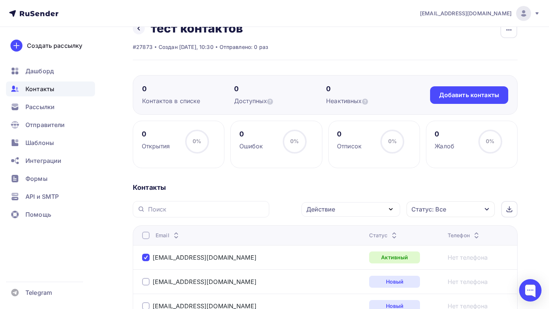
click at [387, 209] on icon "button" at bounding box center [390, 209] width 9 height 9
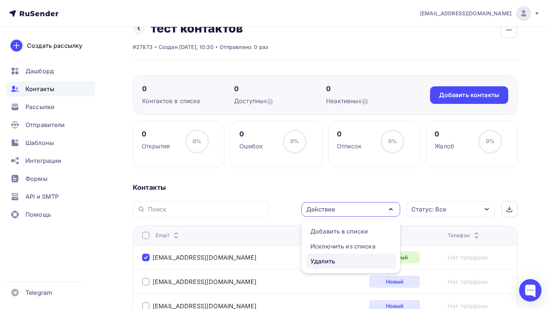
click at [336, 262] on div "Удалить" at bounding box center [350, 261] width 81 height 9
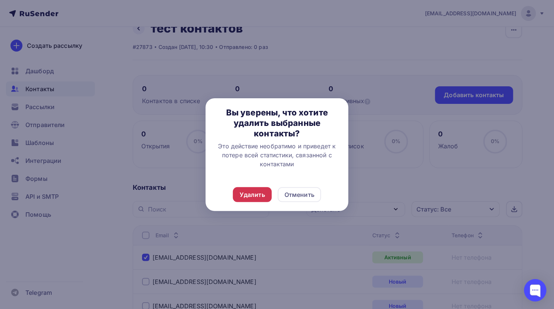
click at [263, 193] on div "Удалить" at bounding box center [252, 194] width 25 height 9
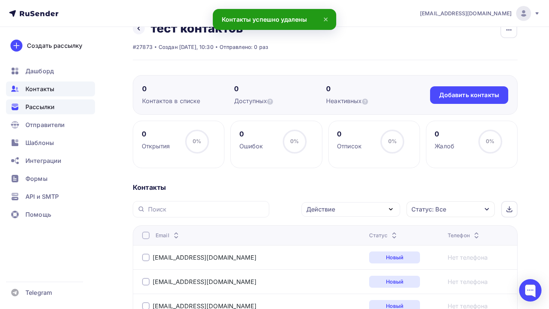
click at [49, 104] on span "Рассылки" at bounding box center [39, 106] width 29 height 9
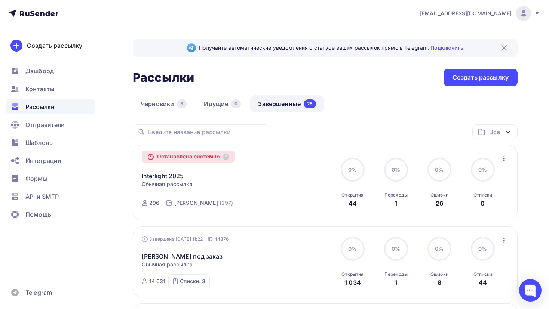
click at [506, 157] on icon "button" at bounding box center [503, 158] width 9 height 9
click at [489, 179] on div "Копировать в новую" at bounding box center [469, 177] width 77 height 9
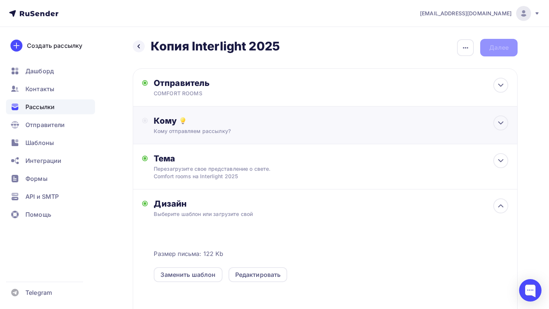
click at [213, 128] on div "Кому отправляем рассылку?" at bounding box center [313, 130] width 319 height 7
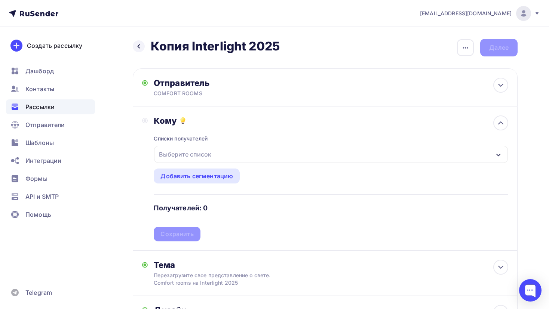
click at [225, 153] on div "Выберите список" at bounding box center [331, 154] width 354 height 17
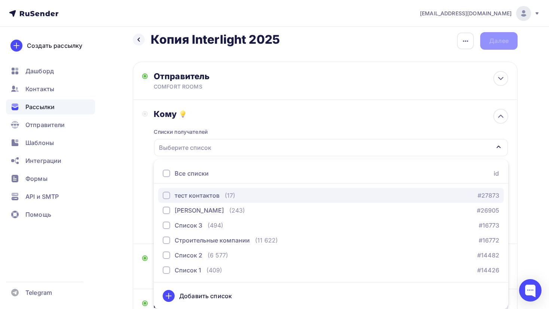
click at [191, 197] on div "тест контактов" at bounding box center [197, 195] width 45 height 9
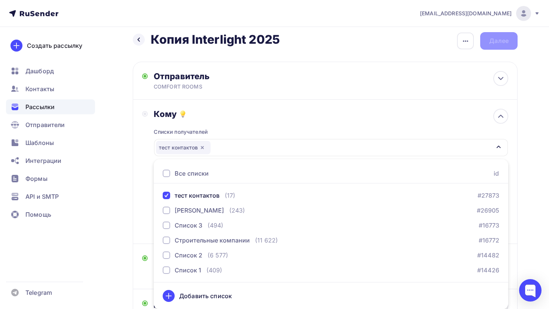
click at [530, 140] on div "Назад Копия Interlight 2025 Копия Interlight 2025 Закончить позже Переименовать…" at bounding box center [274, 280] width 549 height 520
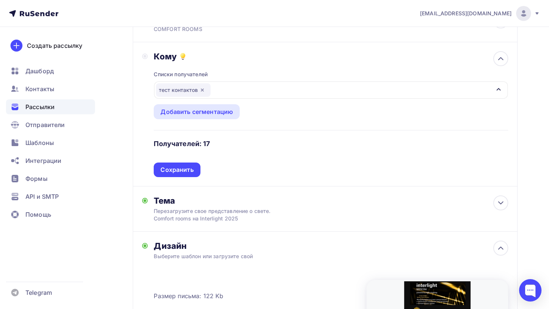
scroll to position [89, 0]
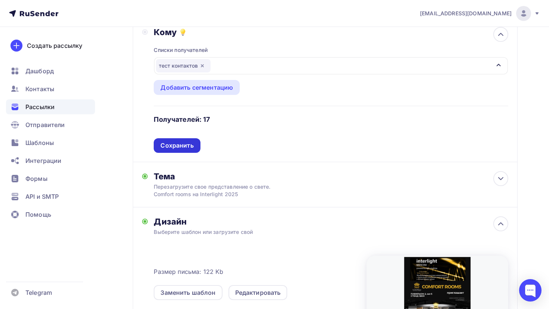
click at [190, 147] on div "Сохранить" at bounding box center [176, 145] width 33 height 9
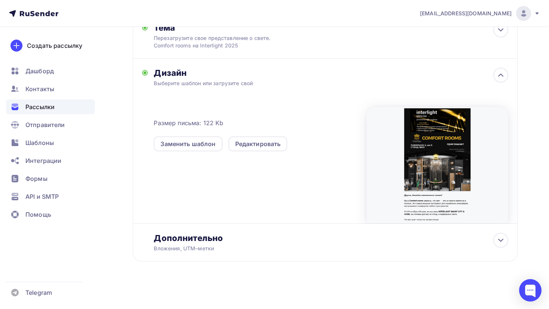
scroll to position [0, 0]
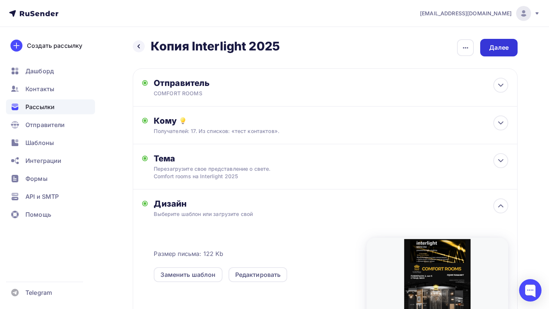
click at [495, 46] on div "Далее" at bounding box center [498, 47] width 19 height 9
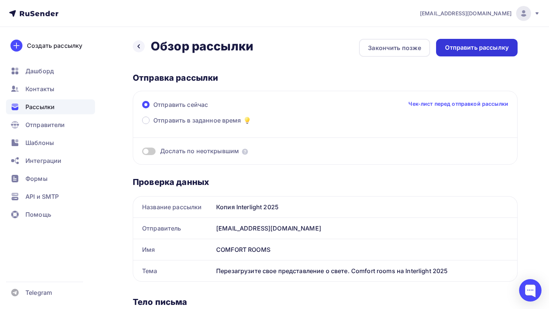
click at [484, 53] on div "Отправить рассылку" at bounding box center [477, 48] width 82 height 18
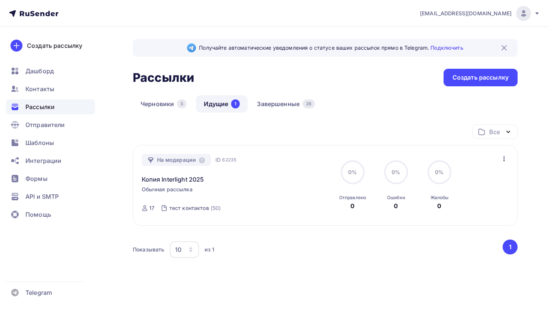
scroll to position [25, 0]
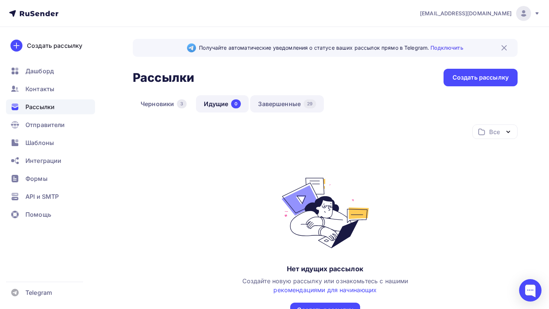
click at [282, 107] on link "Завершенные 29" at bounding box center [287, 103] width 74 height 17
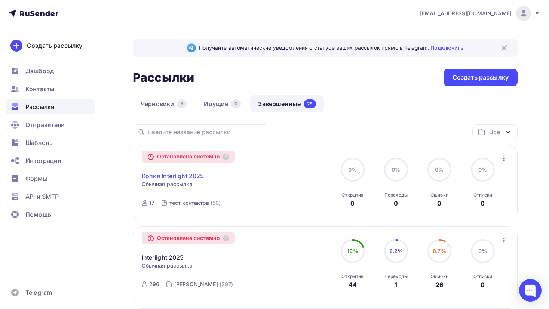
click at [196, 177] on link "Копия Interlight 2025" at bounding box center [173, 176] width 62 height 9
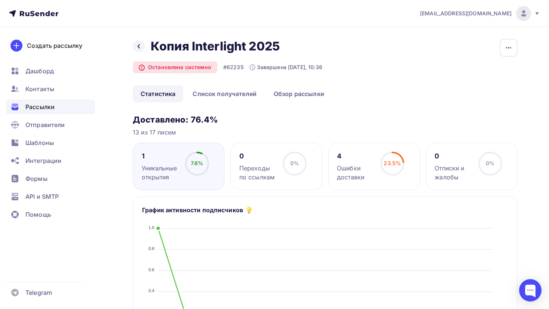
scroll to position [1, 0]
click at [362, 164] on div "Ошибки доставки" at bounding box center [355, 172] width 37 height 18
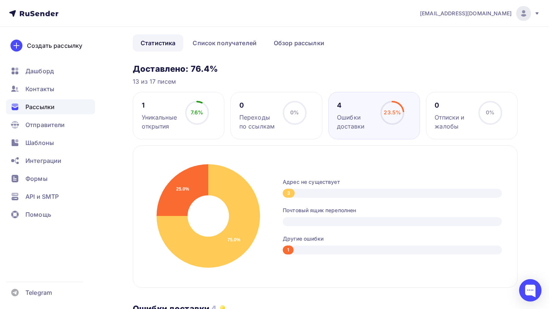
scroll to position [0, 0]
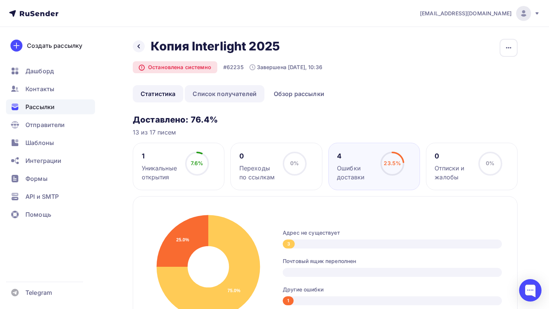
click at [230, 92] on link "Список получателей" at bounding box center [225, 93] width 80 height 17
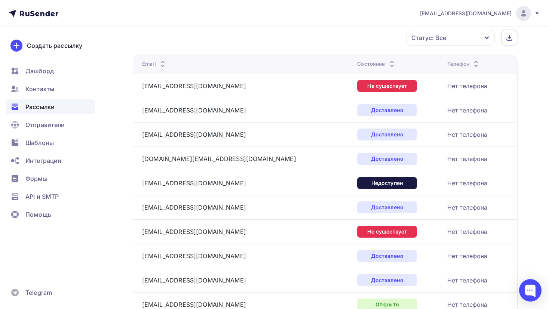
scroll to position [90, 0]
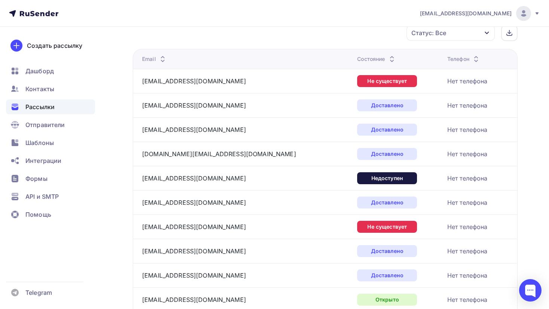
click at [426, 35] on div "Статус: Все" at bounding box center [428, 32] width 35 height 9
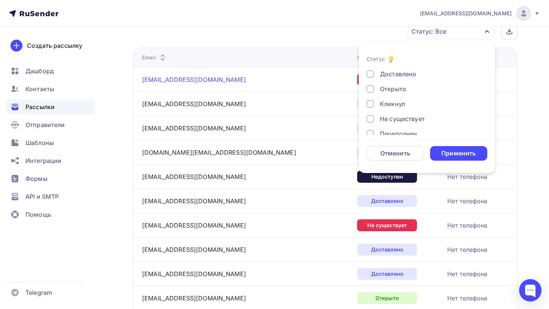
scroll to position [102, 0]
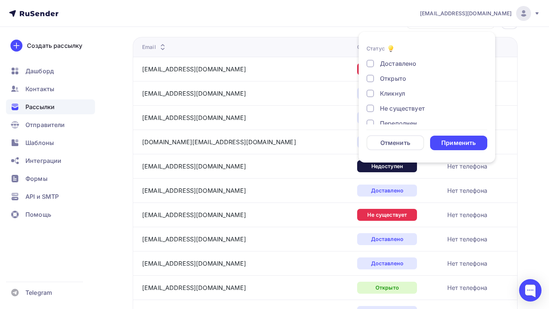
click at [533, 102] on div "Назад Копия Interlight 2025 Копия Interlight 2025 Остановлена системно #62235 З…" at bounding box center [274, 226] width 549 height 603
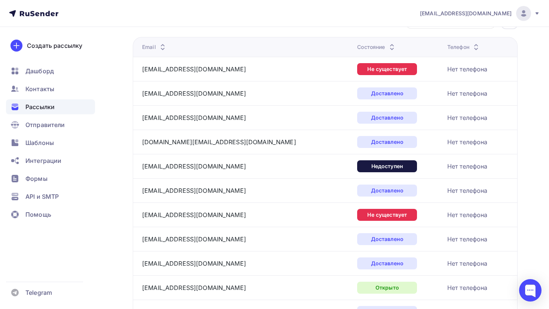
scroll to position [0, 0]
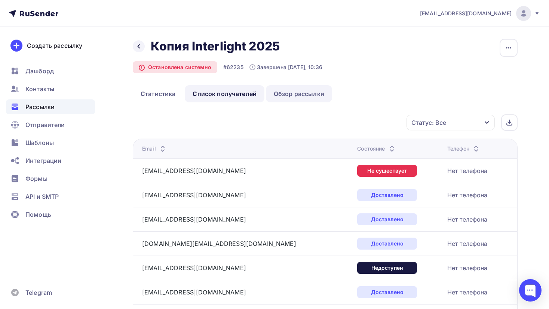
click at [283, 97] on link "Обзор рассылки" at bounding box center [299, 93] width 66 height 17
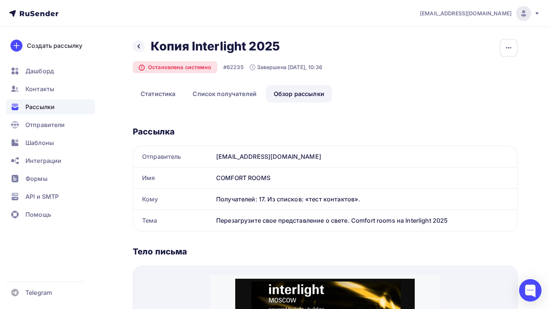
click at [156, 106] on div "Назад Копия Interlight 2025 Копия Interlight 2025 Остановлена системно #62235 З…" at bounding box center [325, 280] width 385 height 482
click at [160, 93] on link "Статистика" at bounding box center [158, 93] width 50 height 17
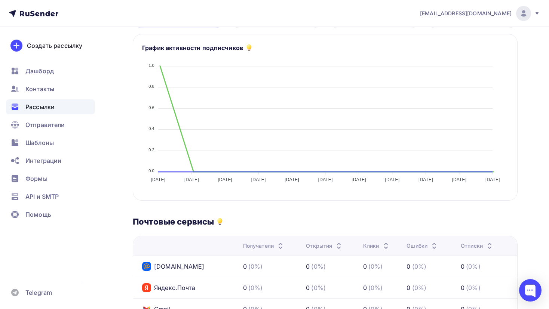
scroll to position [97, 0]
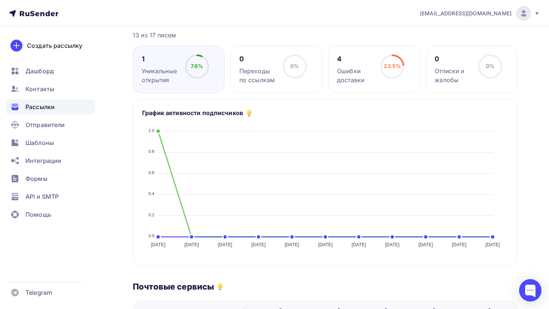
click at [61, 81] on ul "Дашборд Контакты Рассылки Отправители Шаблоны Интеграции Формы API и SMTP Помощь" at bounding box center [50, 145] width 89 height 163
click at [59, 88] on div "Контакты" at bounding box center [50, 89] width 89 height 15
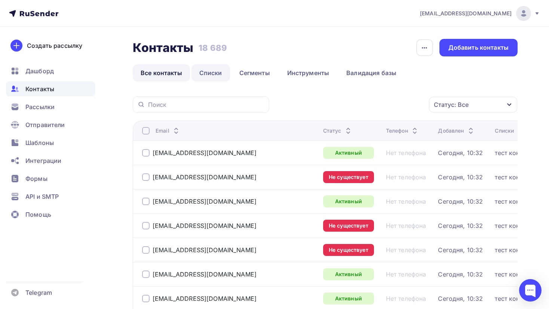
click at [216, 71] on link "Списки" at bounding box center [210, 72] width 39 height 17
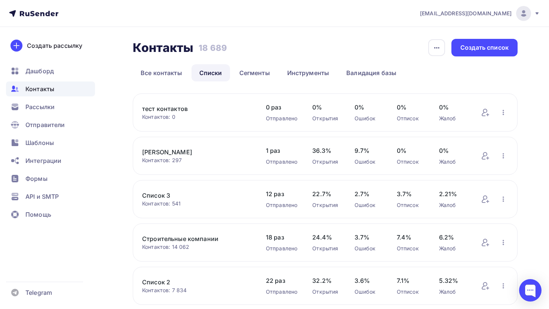
click at [175, 110] on link "тест контактов" at bounding box center [196, 108] width 109 height 9
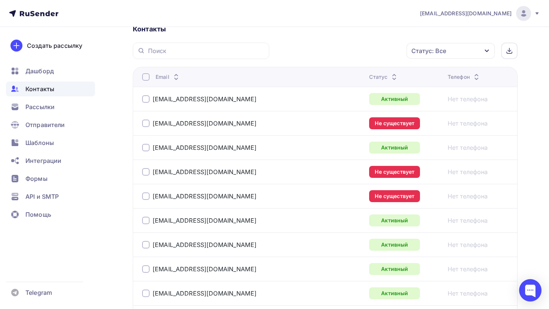
scroll to position [179, 0]
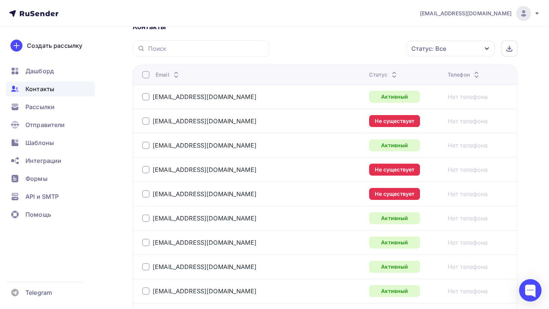
click at [143, 119] on div at bounding box center [145, 120] width 7 height 7
click at [146, 170] on div at bounding box center [145, 169] width 7 height 7
click at [145, 194] on div at bounding box center [145, 193] width 7 height 7
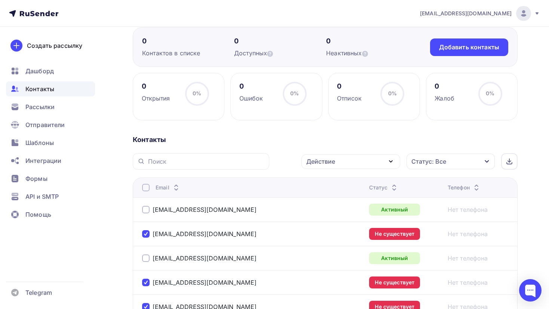
scroll to position [0, 0]
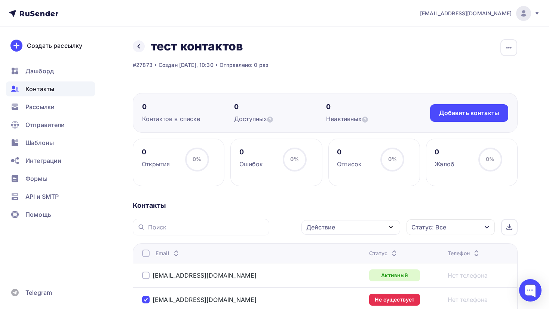
click at [383, 226] on div "Действие" at bounding box center [350, 227] width 99 height 15
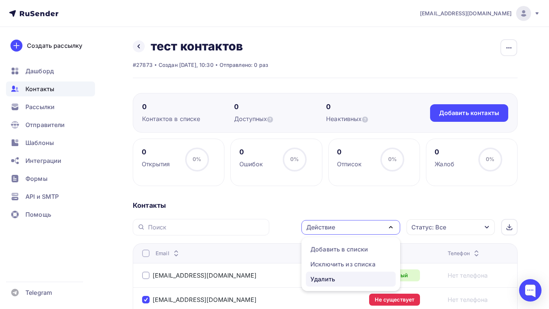
click at [333, 276] on div "Удалить" at bounding box center [322, 279] width 25 height 9
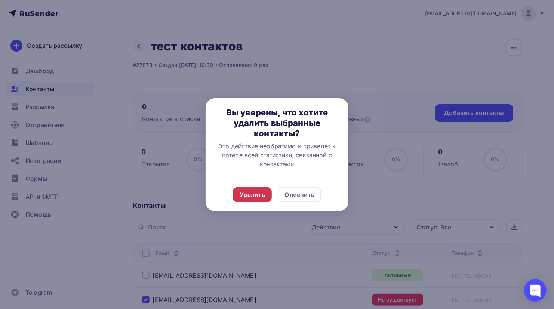
click at [264, 196] on div "Удалить" at bounding box center [252, 194] width 25 height 9
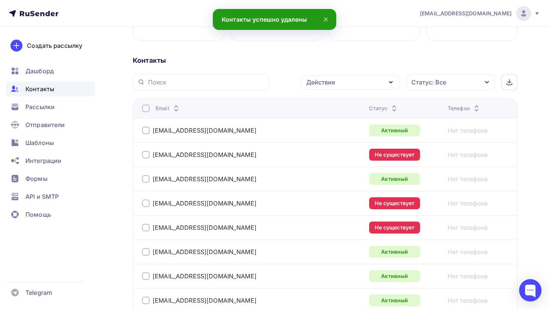
scroll to position [148, 0]
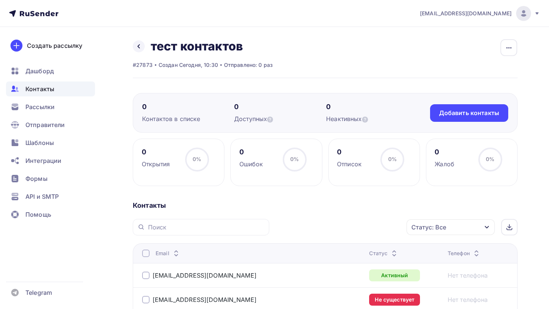
scroll to position [248, 0]
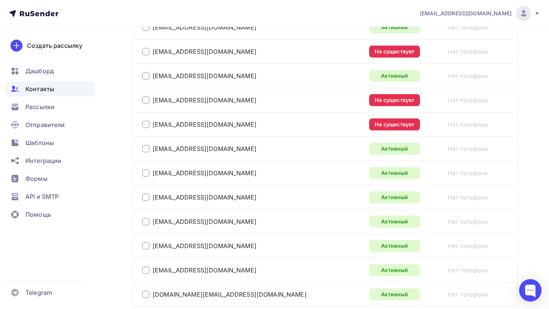
click at [147, 52] on div at bounding box center [145, 51] width 7 height 7
click at [149, 98] on div at bounding box center [145, 99] width 7 height 7
click at [145, 125] on div at bounding box center [145, 124] width 7 height 7
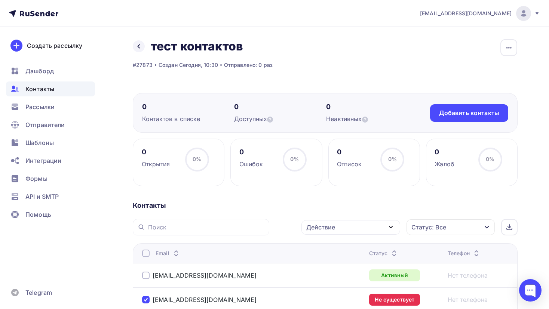
scroll to position [0, 0]
click at [393, 230] on icon "button" at bounding box center [390, 227] width 9 height 9
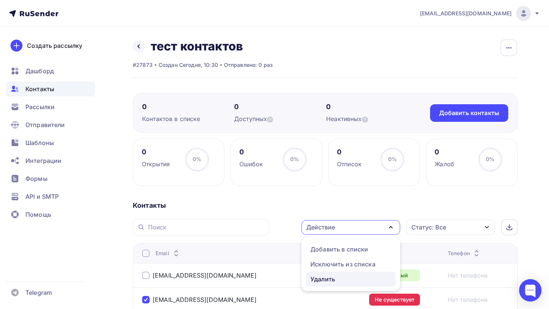
click at [355, 275] on div "Удалить" at bounding box center [350, 279] width 81 height 9
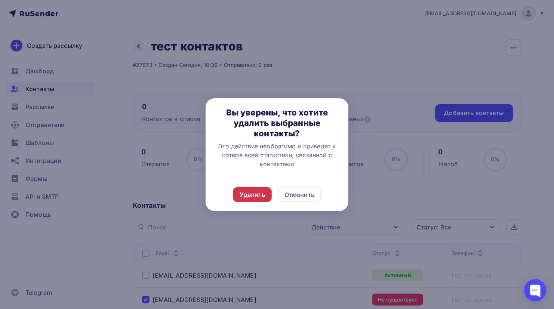
click at [240, 194] on div "Удалить" at bounding box center [252, 194] width 25 height 9
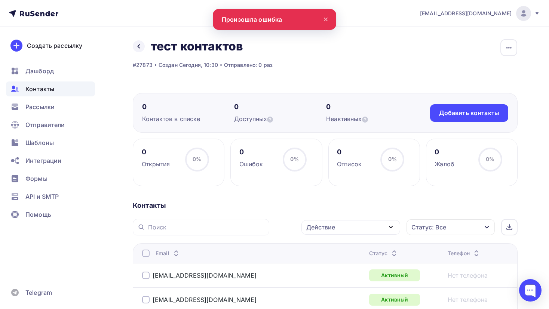
click at [293, 193] on div "Отменить" at bounding box center [297, 194] width 30 height 9
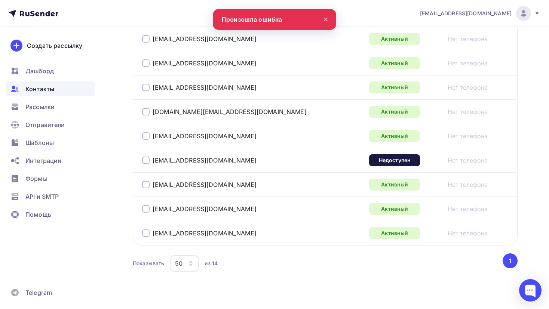
scroll to position [369, 0]
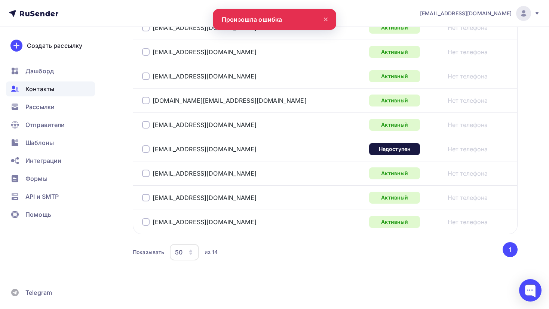
click at [146, 149] on div at bounding box center [145, 148] width 7 height 7
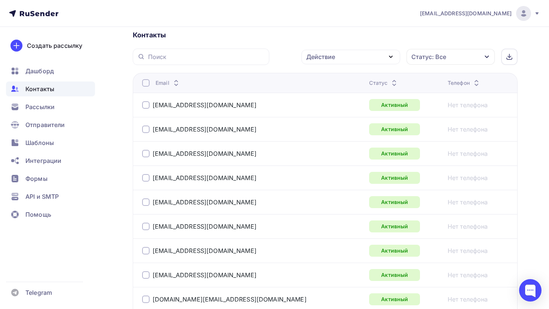
scroll to position [0, 0]
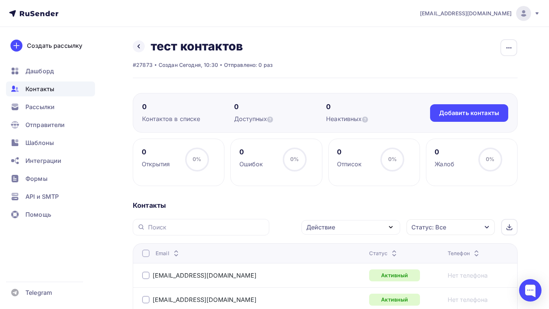
click at [359, 220] on div "Действие" at bounding box center [350, 227] width 99 height 15
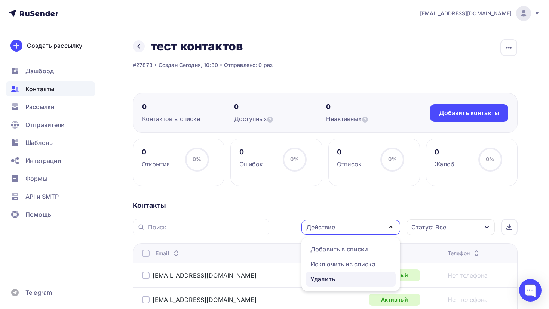
click at [336, 278] on div "Удалить" at bounding box center [350, 279] width 81 height 9
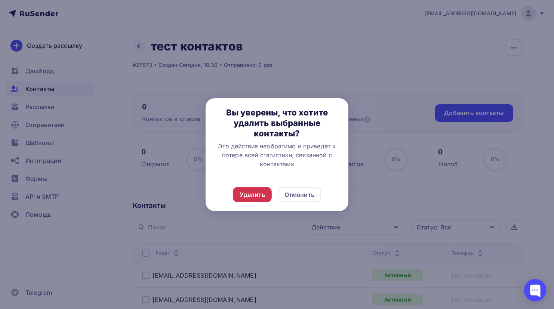
click at [261, 196] on div "Удалить" at bounding box center [252, 194] width 25 height 9
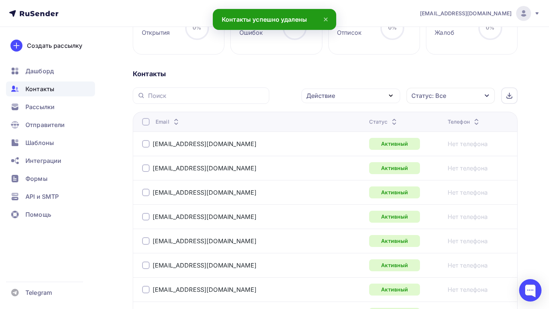
scroll to position [153, 0]
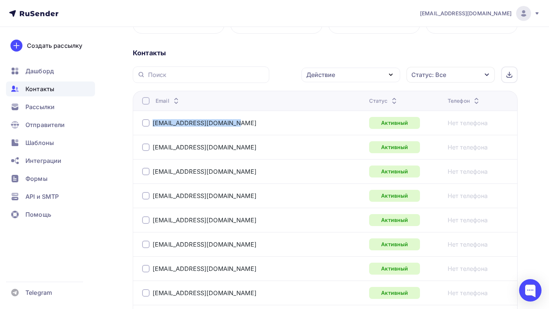
drag, startPoint x: 224, startPoint y: 123, endPoint x: 153, endPoint y: 128, distance: 71.3
click at [153, 128] on div "[EMAIL_ADDRESS][DOMAIN_NAME]" at bounding box center [235, 123] width 187 height 12
copy link "[EMAIL_ADDRESS][DOMAIN_NAME]"
click at [76, 89] on div "Контакты" at bounding box center [50, 89] width 89 height 15
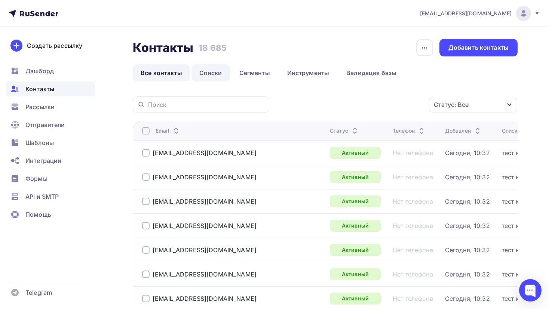
click at [210, 81] on link "Списки" at bounding box center [210, 72] width 39 height 17
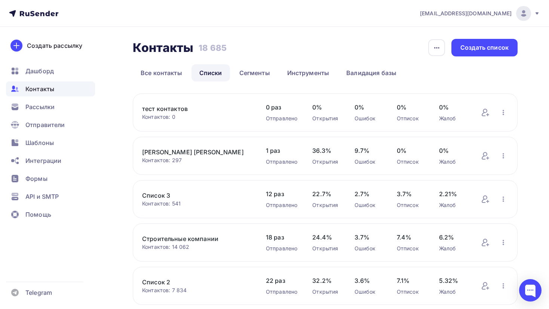
click at [179, 152] on link "[PERSON_NAME]" at bounding box center [196, 152] width 109 height 9
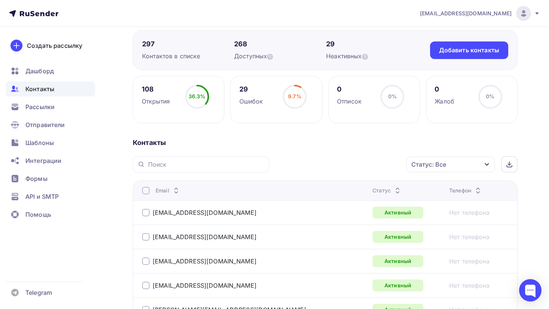
scroll to position [64, 0]
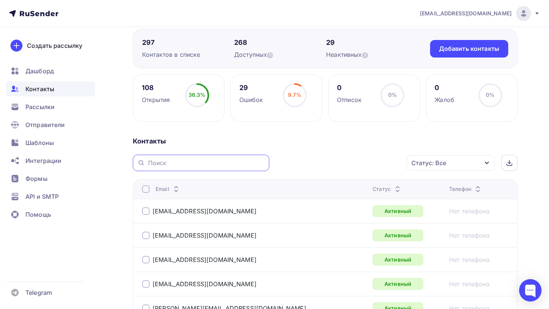
click at [212, 163] on input "text" at bounding box center [206, 163] width 117 height 8
paste input "[EMAIL_ADDRESS][DOMAIN_NAME]"
type input "[EMAIL_ADDRESS][DOMAIN_NAME]"
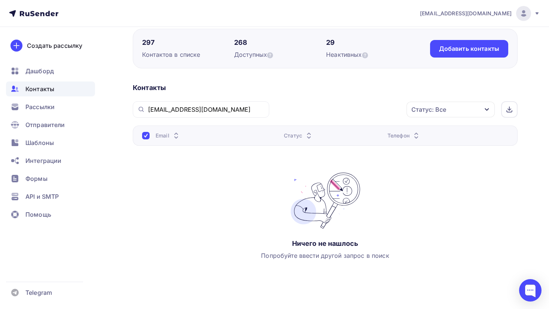
scroll to position [78, 0]
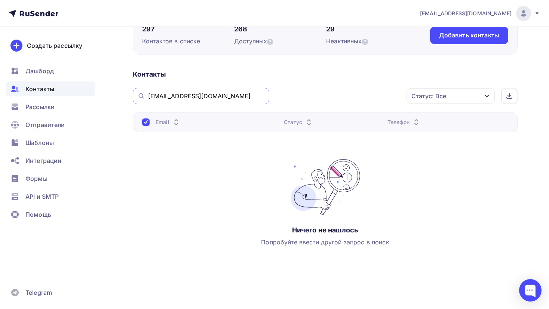
drag, startPoint x: 234, startPoint y: 93, endPoint x: 144, endPoint y: 103, distance: 90.3
click at [144, 103] on div "[EMAIL_ADDRESS][DOMAIN_NAME]" at bounding box center [201, 96] width 136 height 16
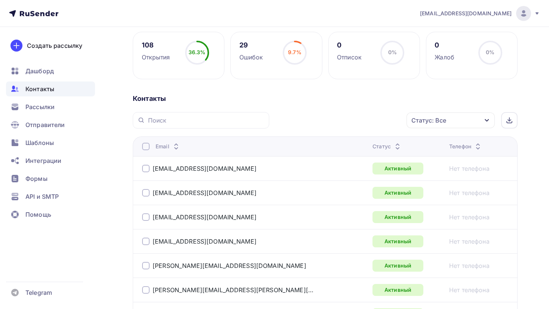
scroll to position [107, 0]
click at [452, 119] on div "Статус: Все" at bounding box center [450, 120] width 88 height 16
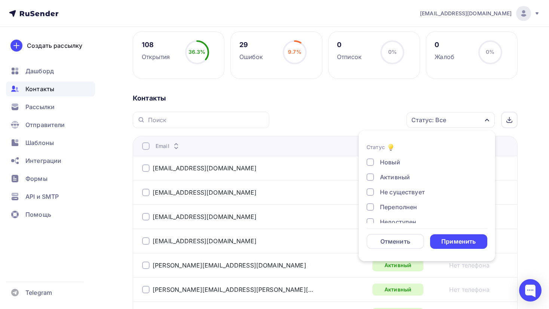
click at [405, 194] on div "Не существует" at bounding box center [402, 192] width 45 height 9
click at [399, 207] on div "Переполнен" at bounding box center [398, 207] width 37 height 9
click at [399, 173] on div "Недоступен" at bounding box center [398, 173] width 36 height 9
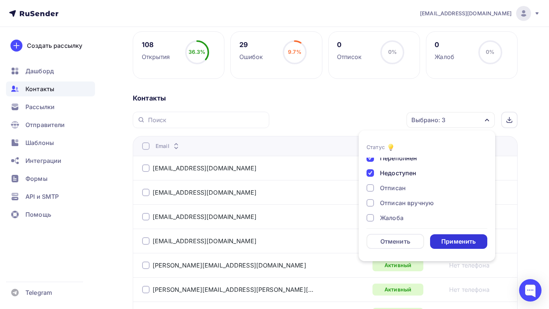
click at [439, 245] on div "Применить" at bounding box center [459, 241] width 58 height 15
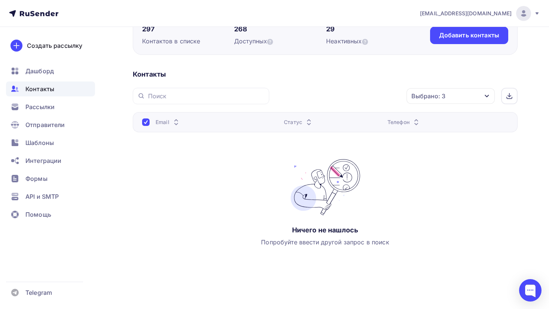
scroll to position [0, 0]
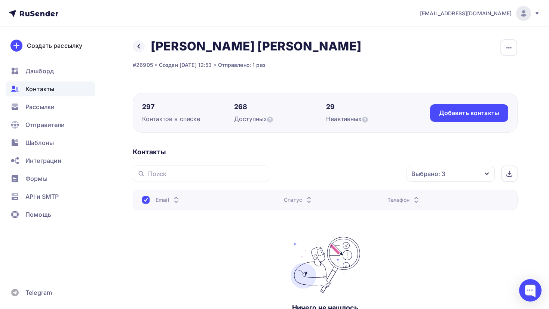
click at [133, 49] on div "[PERSON_NAME] [PERSON_NAME] список Скачать список Отписать адреса Настроить пол…" at bounding box center [247, 46] width 228 height 15
click at [482, 177] on div "Выбрано: 3" at bounding box center [450, 174] width 88 height 16
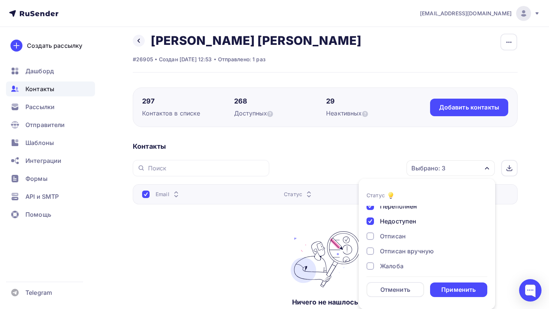
click at [367, 222] on div at bounding box center [369, 221] width 7 height 7
click at [371, 209] on div at bounding box center [369, 206] width 7 height 7
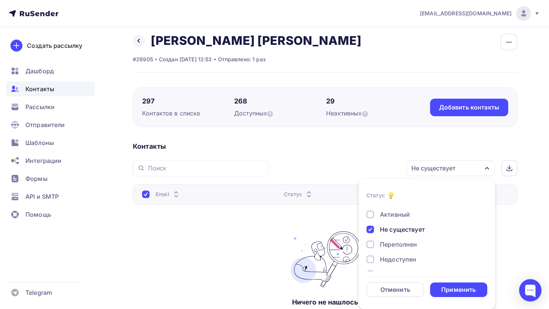
scroll to position [7, 0]
click at [367, 233] on div at bounding box center [369, 233] width 7 height 7
click at [368, 215] on div "Новый" at bounding box center [422, 210] width 112 height 9
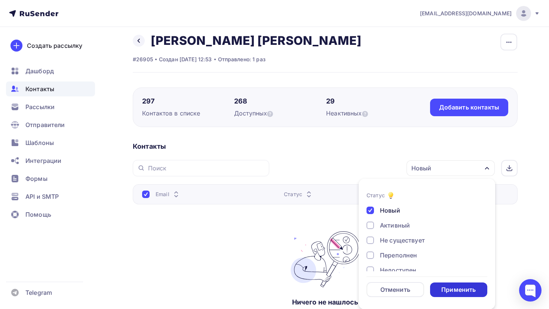
click at [462, 289] on div "Применить" at bounding box center [458, 290] width 34 height 9
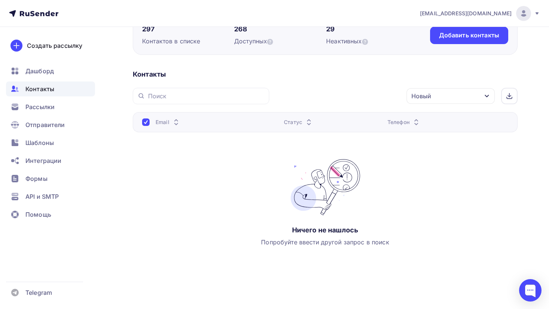
scroll to position [78, 0]
click at [148, 124] on div at bounding box center [145, 122] width 7 height 7
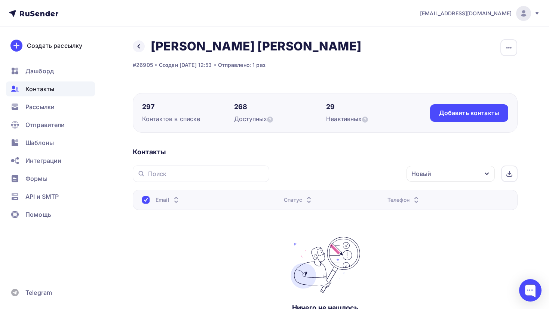
scroll to position [0, 0]
click at [145, 45] on div "[PERSON_NAME] [PERSON_NAME] список Скачать список Отписать адреса Настроить пол…" at bounding box center [247, 46] width 228 height 15
click at [134, 46] on link at bounding box center [139, 46] width 12 height 12
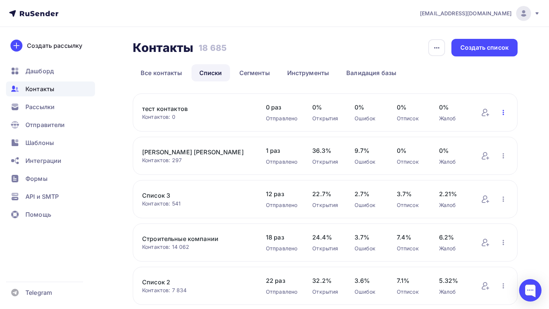
click at [504, 116] on icon "button" at bounding box center [503, 112] width 9 height 9
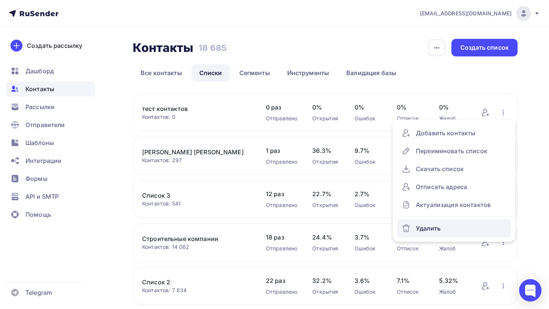
click at [419, 228] on div "Удалить" at bounding box center [454, 228] width 105 height 12
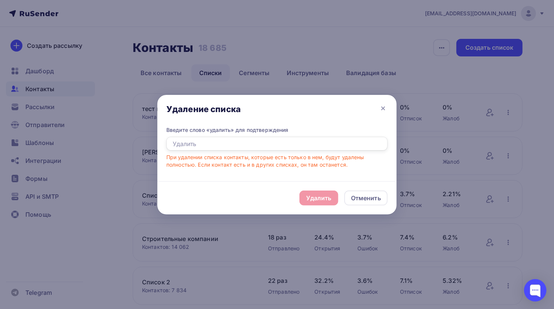
click at [339, 145] on input "text" at bounding box center [276, 144] width 221 height 14
click at [317, 190] on div "Удалить Отменить" at bounding box center [276, 197] width 239 height 33
click at [316, 196] on div "Удалить Отменить" at bounding box center [276, 197] width 239 height 33
click at [277, 145] on input "text" at bounding box center [276, 144] width 221 height 14
type input "удалить"
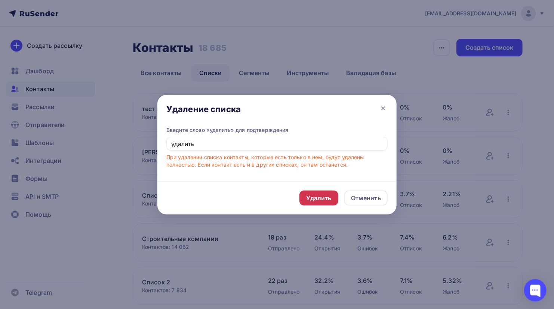
click at [326, 199] on div "Удалить" at bounding box center [318, 198] width 25 height 9
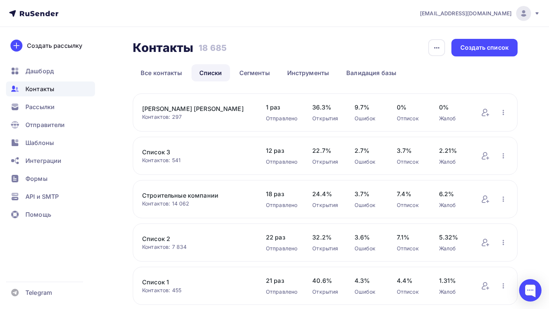
click at [191, 109] on link "[PERSON_NAME] [PERSON_NAME]" at bounding box center [196, 108] width 109 height 9
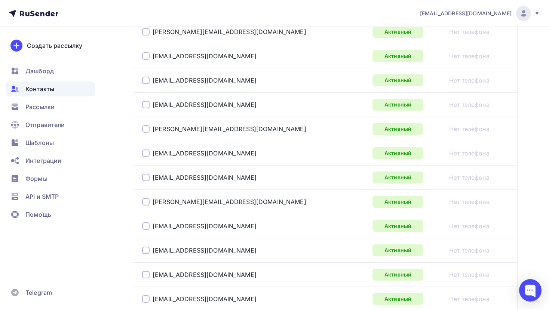
scroll to position [1241, 0]
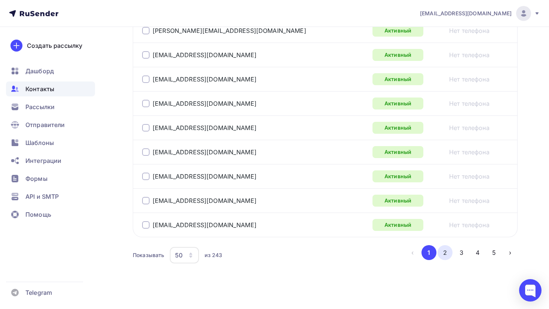
click at [447, 250] on button "2" at bounding box center [444, 252] width 15 height 15
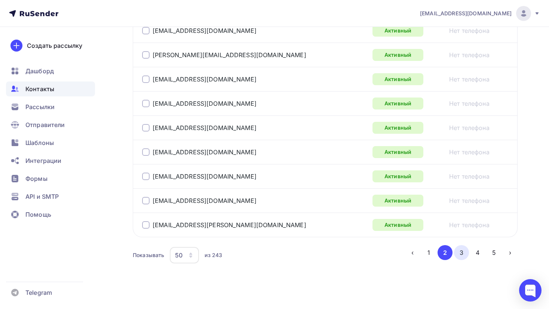
click at [468, 249] on button "3" at bounding box center [461, 252] width 15 height 15
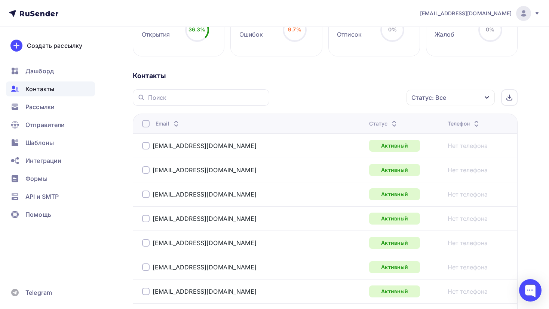
scroll to position [0, 0]
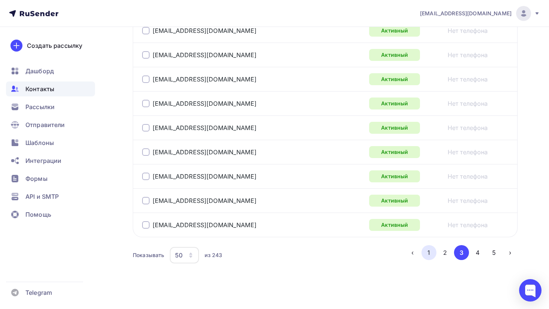
click at [426, 251] on button "1" at bounding box center [428, 252] width 15 height 15
